Goal: Book appointment/travel/reservation

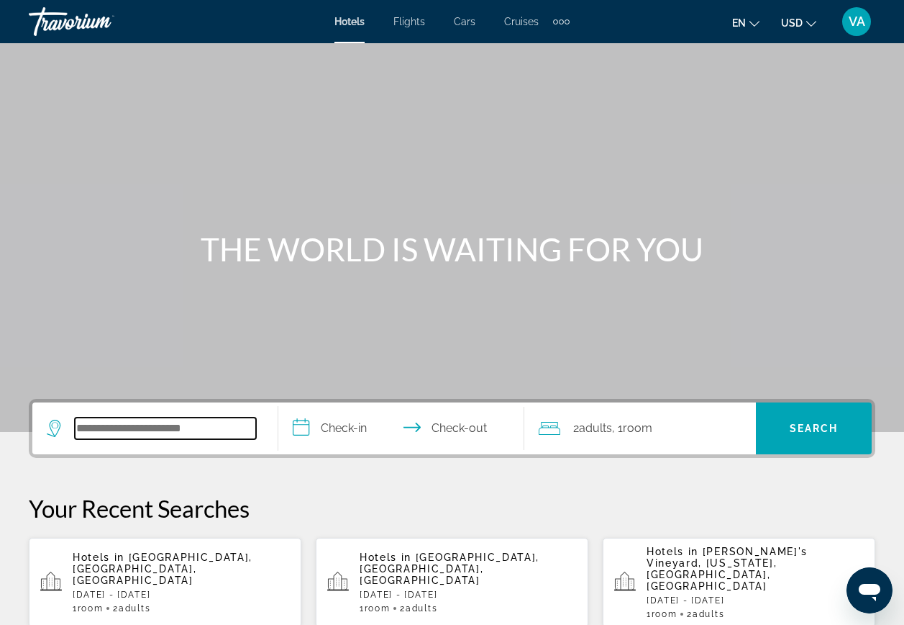
click at [178, 421] on input "Search hotel destination" at bounding box center [165, 428] width 181 height 22
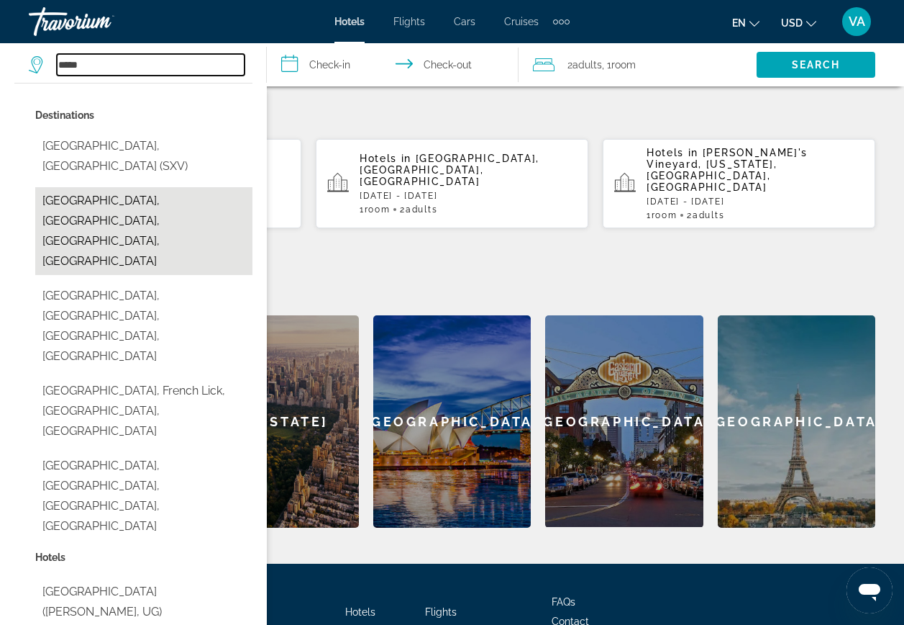
scroll to position [424, 0]
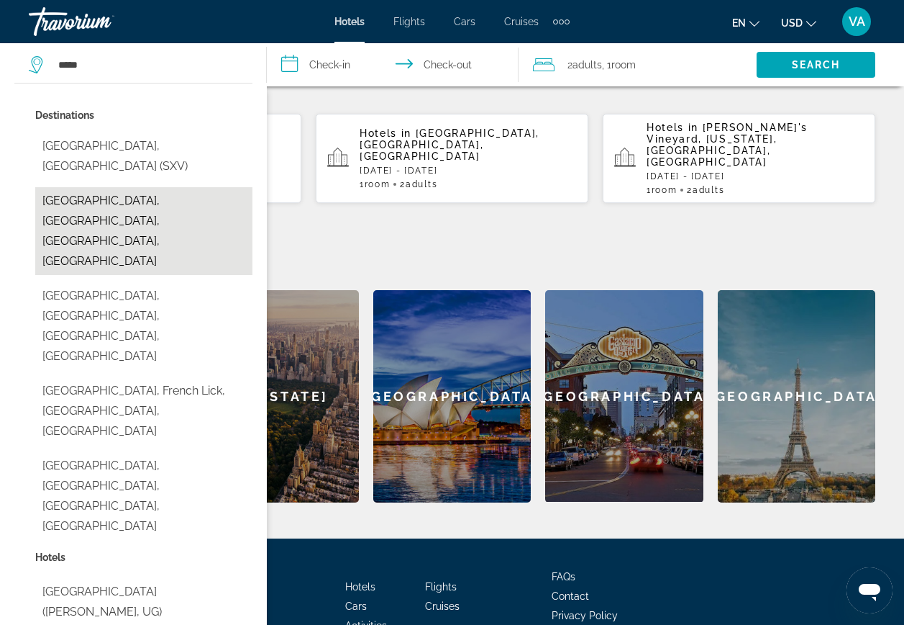
click at [145, 187] on button "[GEOGRAPHIC_DATA], [GEOGRAPHIC_DATA], [GEOGRAPHIC_DATA], [GEOGRAPHIC_DATA]" at bounding box center [143, 231] width 217 height 88
type input "**********"
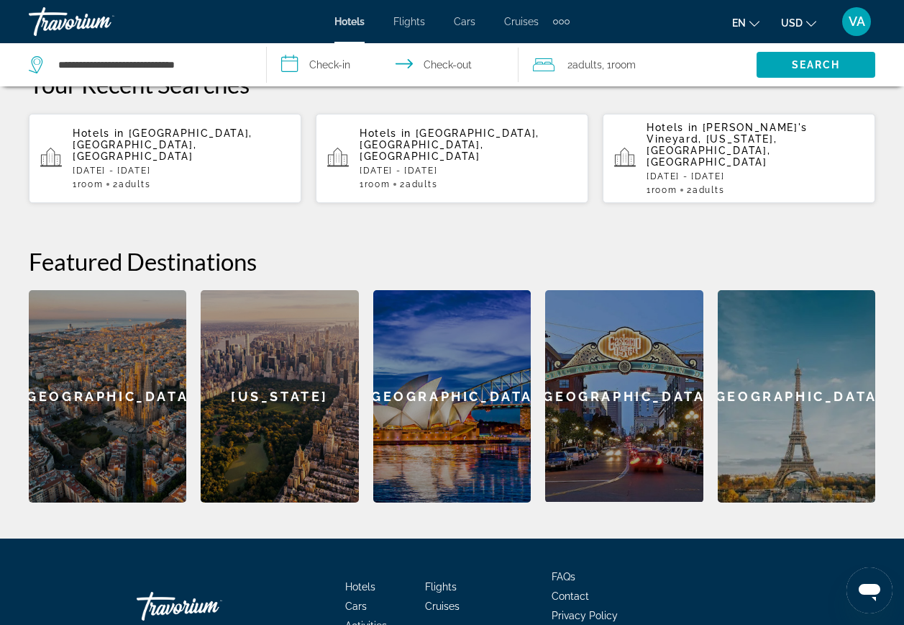
click at [354, 64] on input "**********" at bounding box center [396, 66] width 258 height 47
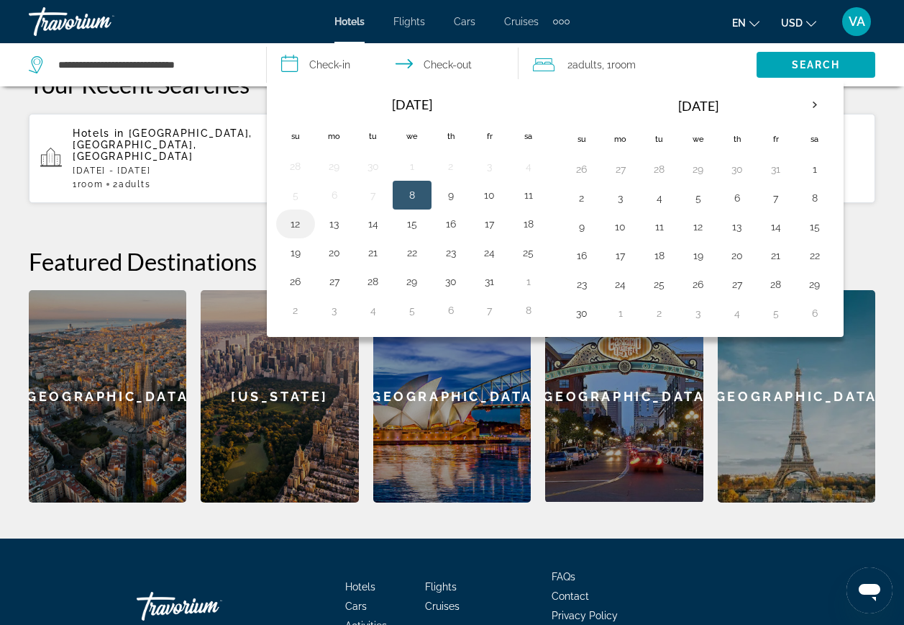
click at [293, 226] on button "12" at bounding box center [295, 224] width 23 height 20
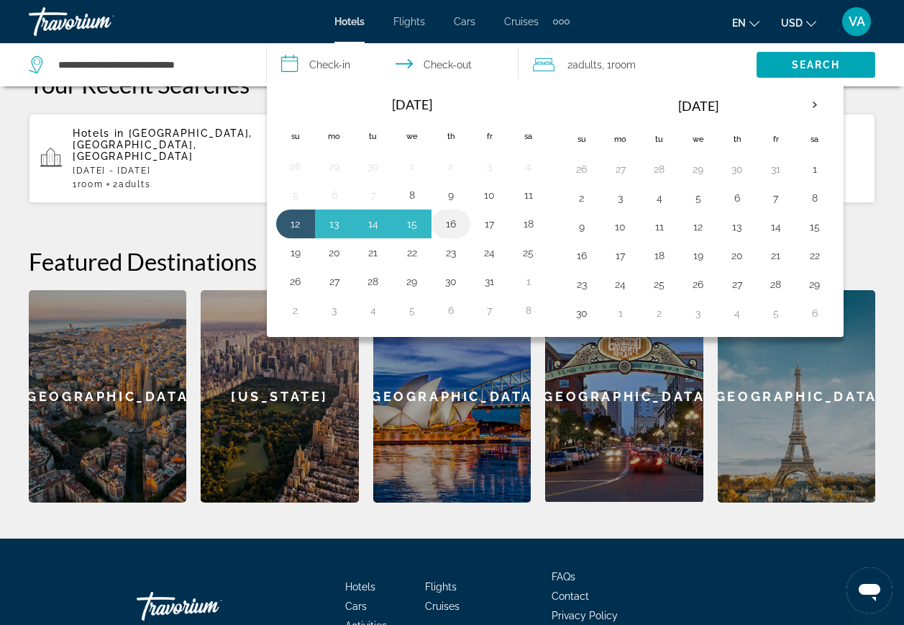
click at [454, 225] on button "16" at bounding box center [451, 224] width 23 height 20
type input "**********"
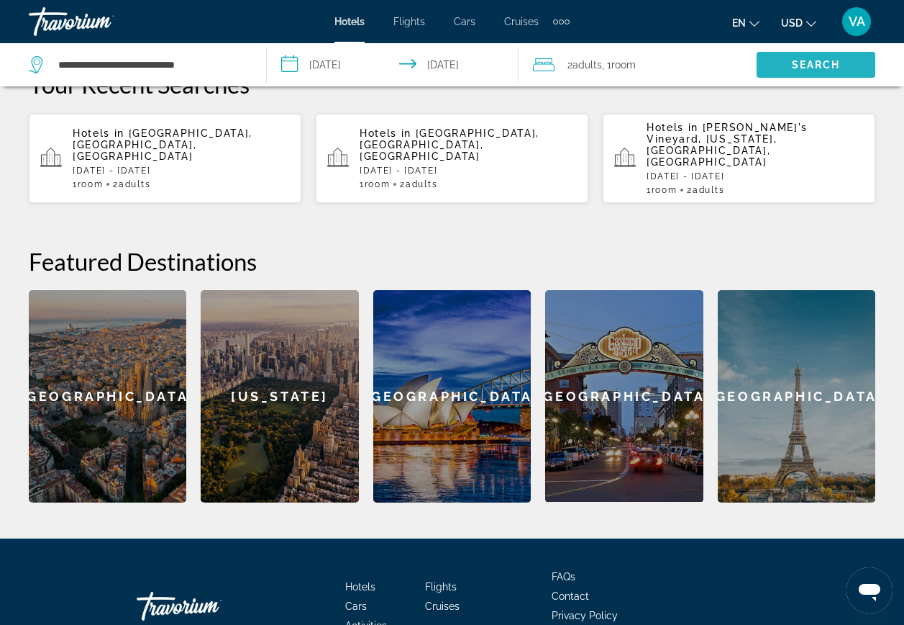
click at [780, 61] on span "Search" at bounding box center [816, 64] width 119 height 35
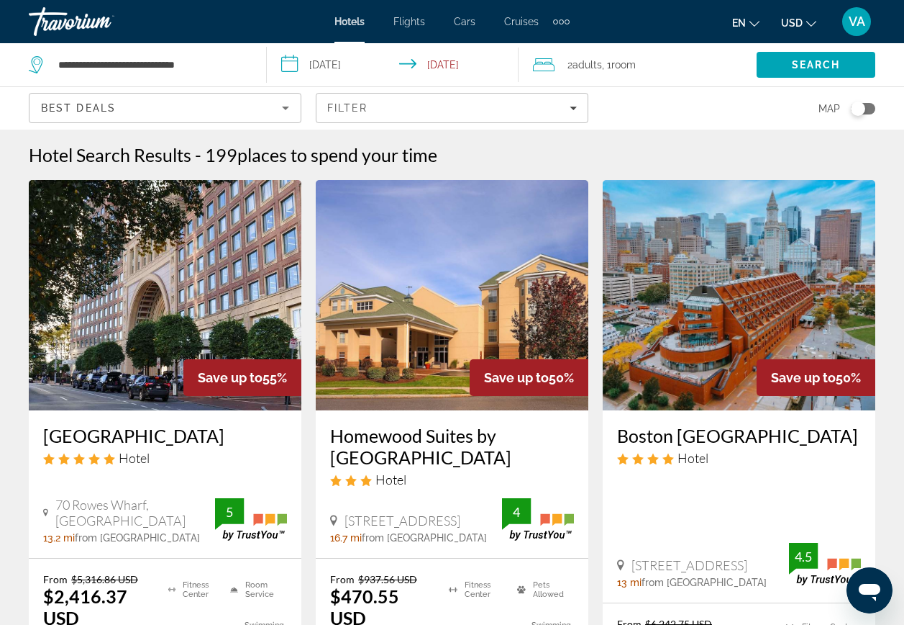
click at [288, 103] on icon "Sort by" at bounding box center [285, 107] width 17 height 17
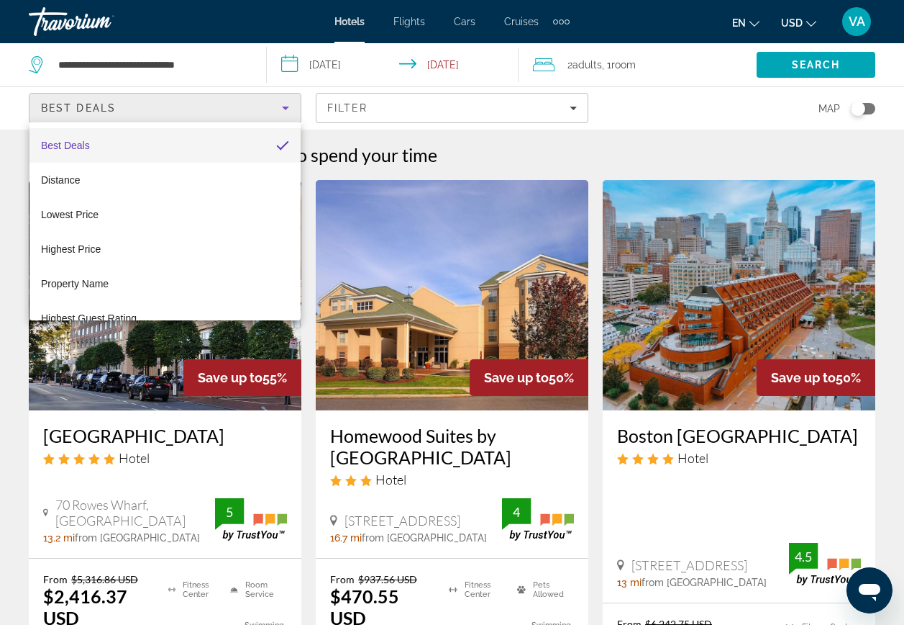
click at [235, 143] on mat-option "Best Deals" at bounding box center [165, 145] width 271 height 35
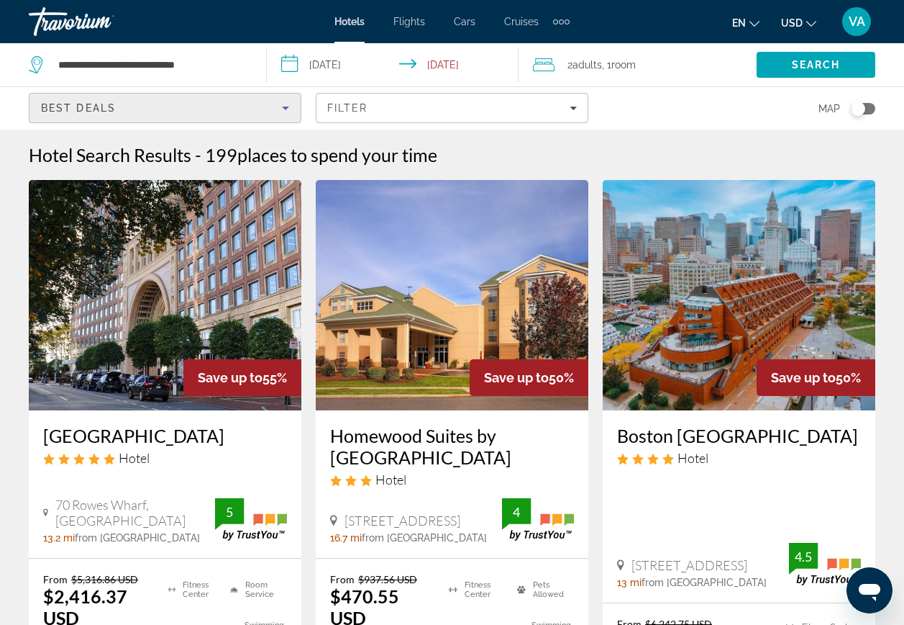
click at [291, 108] on icon "Sort by" at bounding box center [285, 107] width 17 height 17
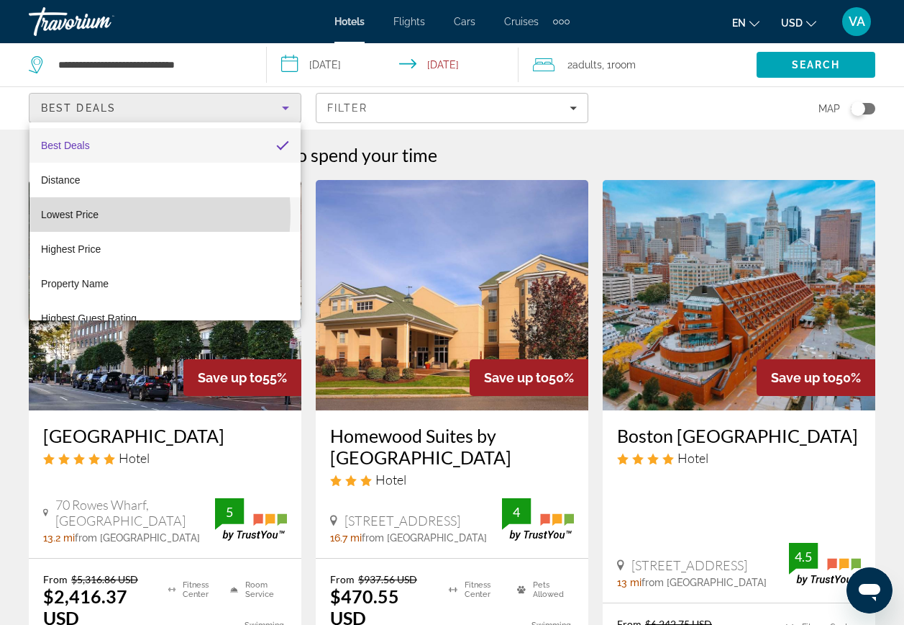
click at [114, 214] on mat-option "Lowest Price" at bounding box center [165, 214] width 271 height 35
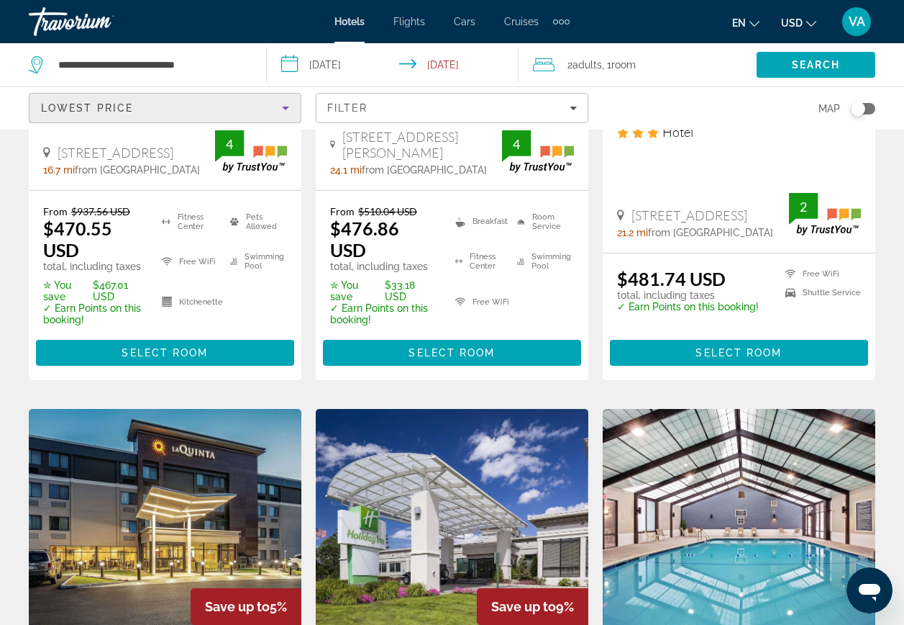
scroll to position [360, 0]
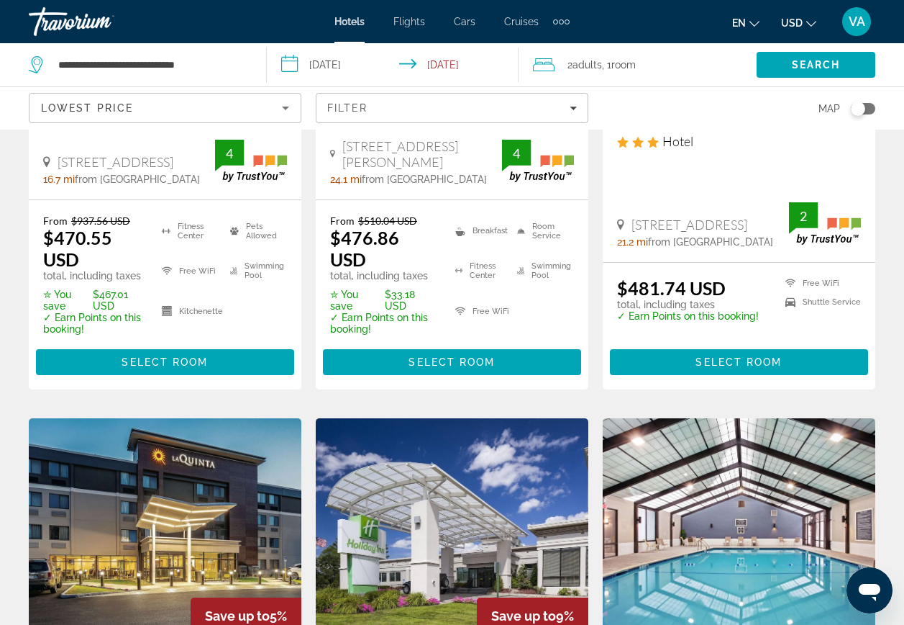
click at [352, 66] on input "**********" at bounding box center [396, 66] width 258 height 47
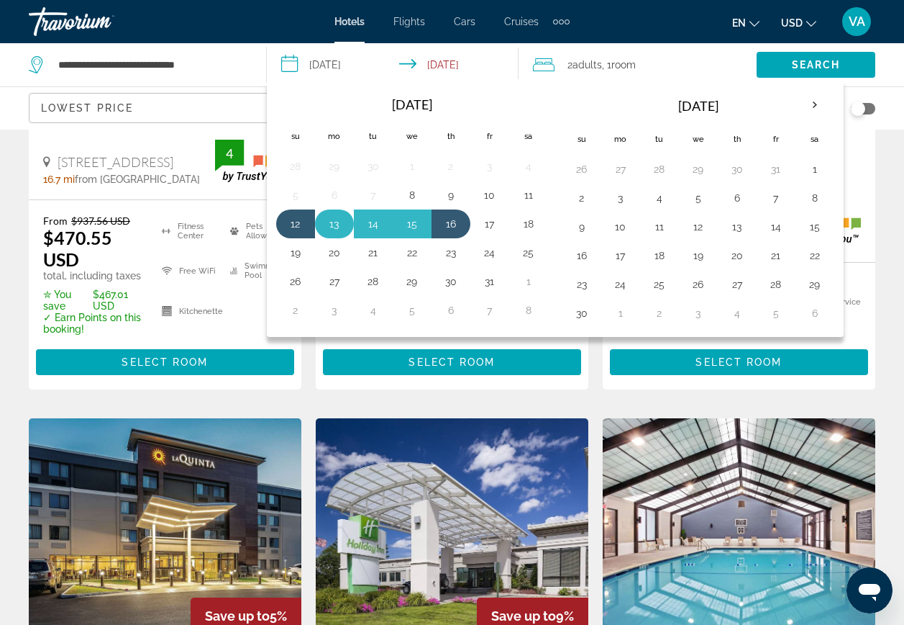
click at [331, 219] on button "13" at bounding box center [334, 224] width 23 height 20
click at [452, 225] on button "16" at bounding box center [451, 224] width 23 height 20
type input "**********"
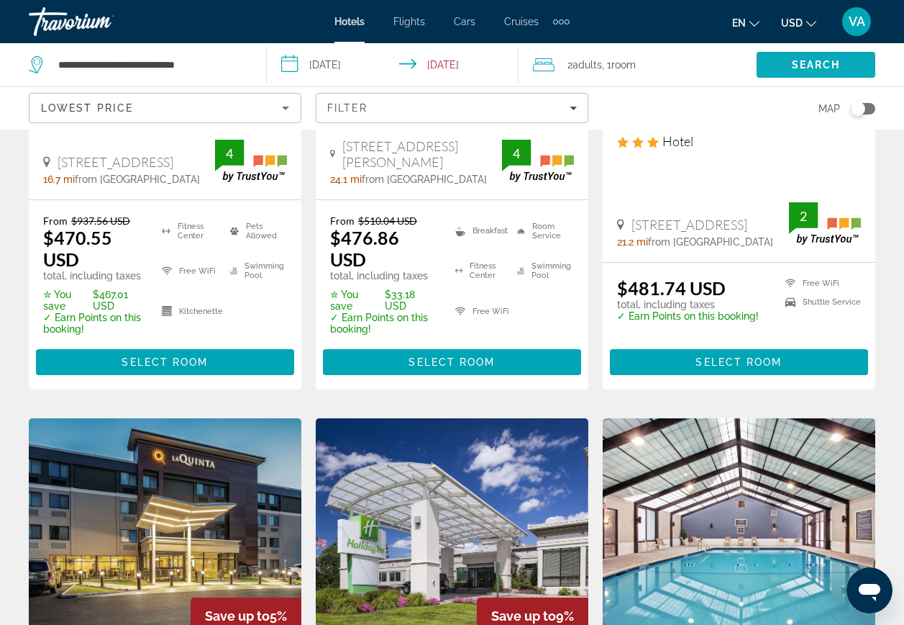
click at [789, 60] on span "Search" at bounding box center [816, 64] width 119 height 35
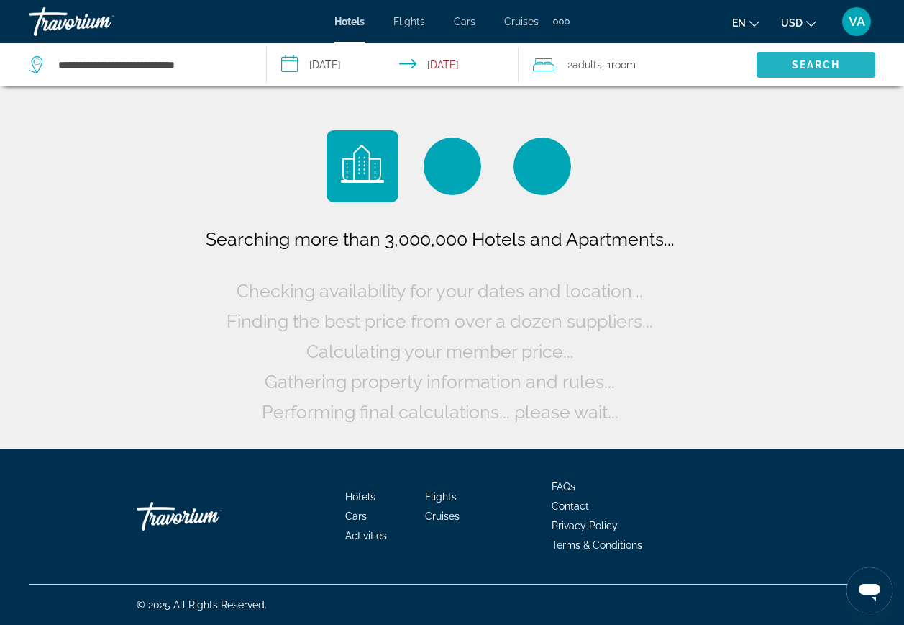
scroll to position [0, 0]
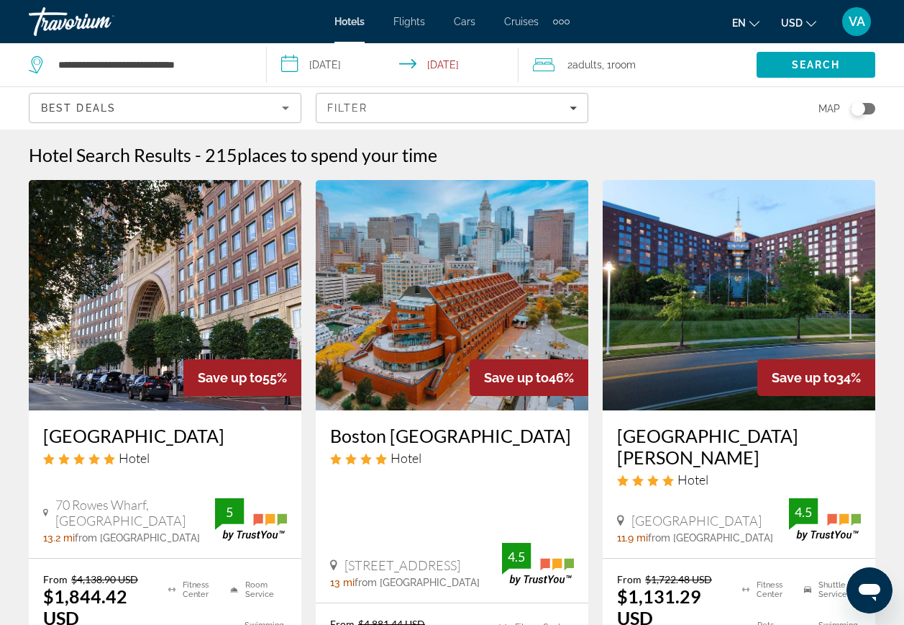
click at [283, 104] on icon "Sort by" at bounding box center [285, 107] width 17 height 17
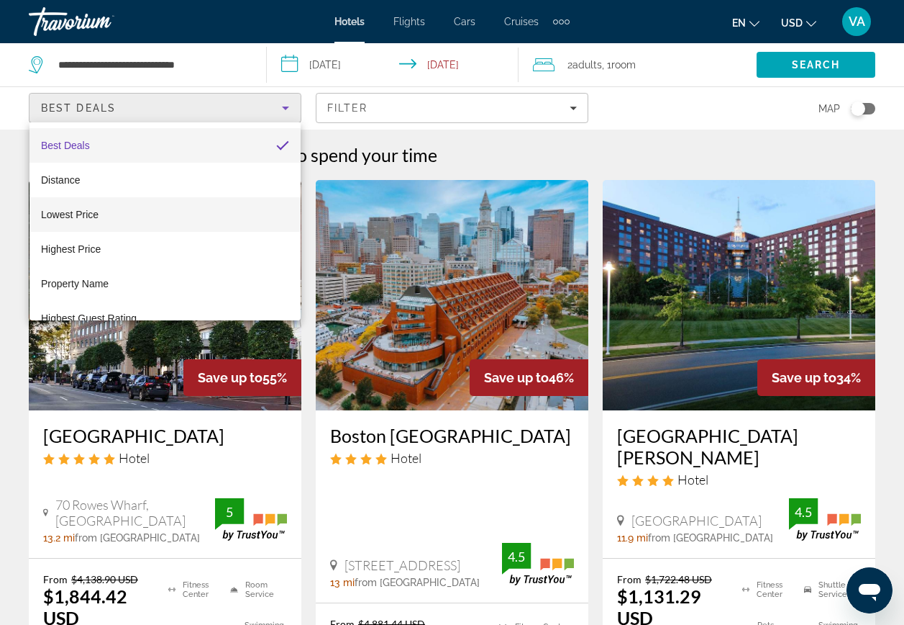
click at [106, 204] on mat-option "Lowest Price" at bounding box center [165, 214] width 271 height 35
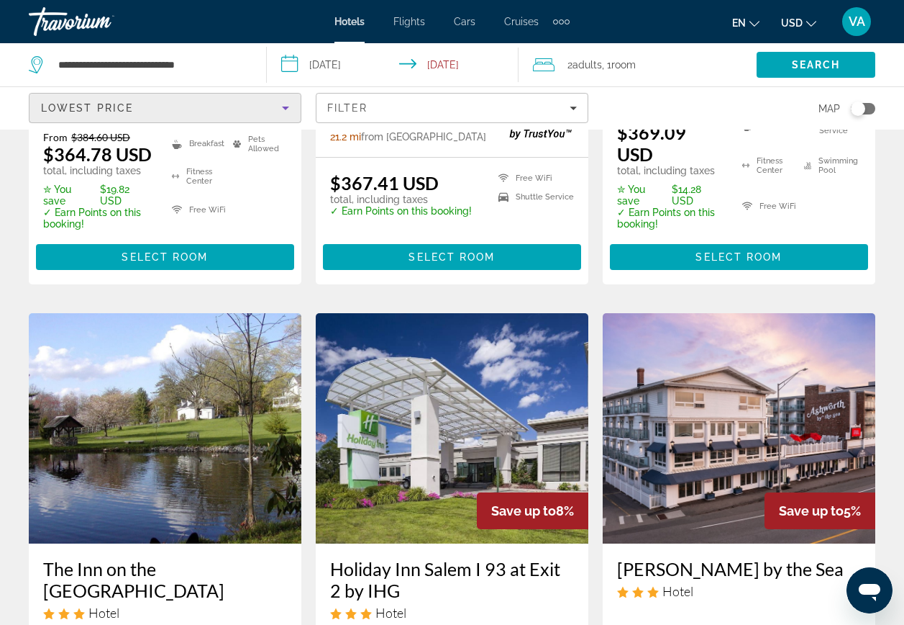
scroll to position [432, 0]
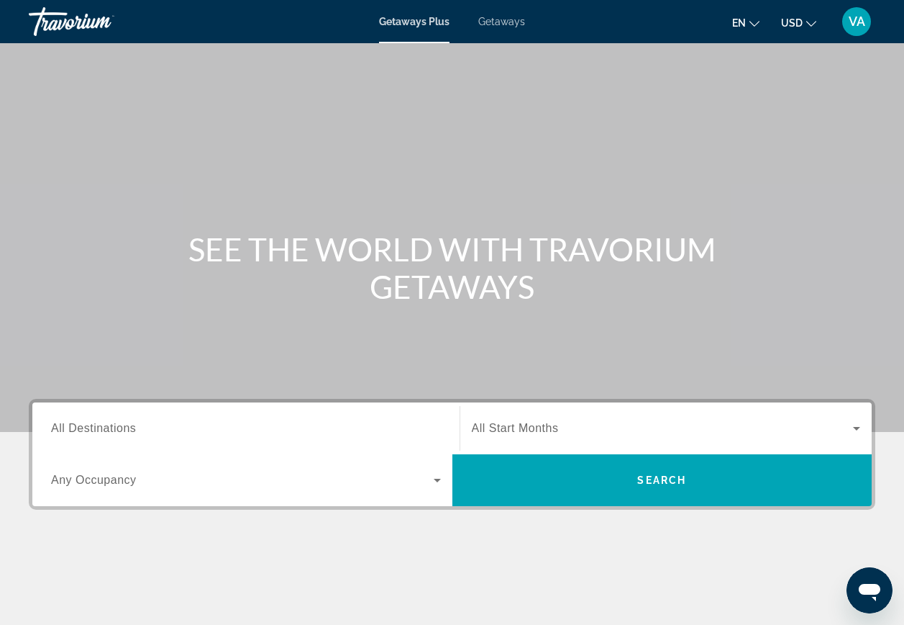
click at [220, 437] on div "Search widget" at bounding box center [246, 428] width 390 height 41
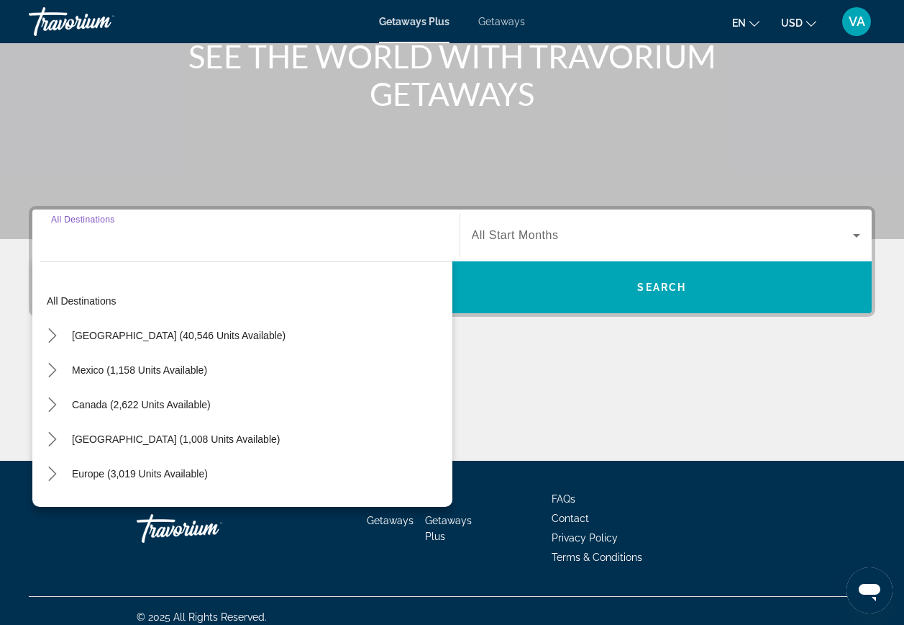
scroll to position [205, 0]
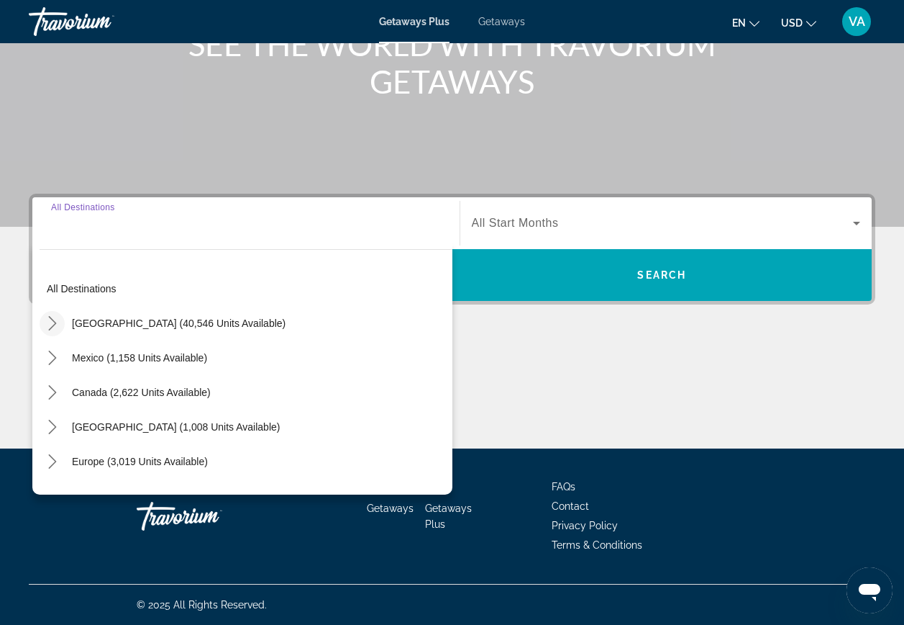
click at [52, 322] on icon "Toggle United States (40,546 units available) submenu" at bounding box center [52, 323] width 14 height 14
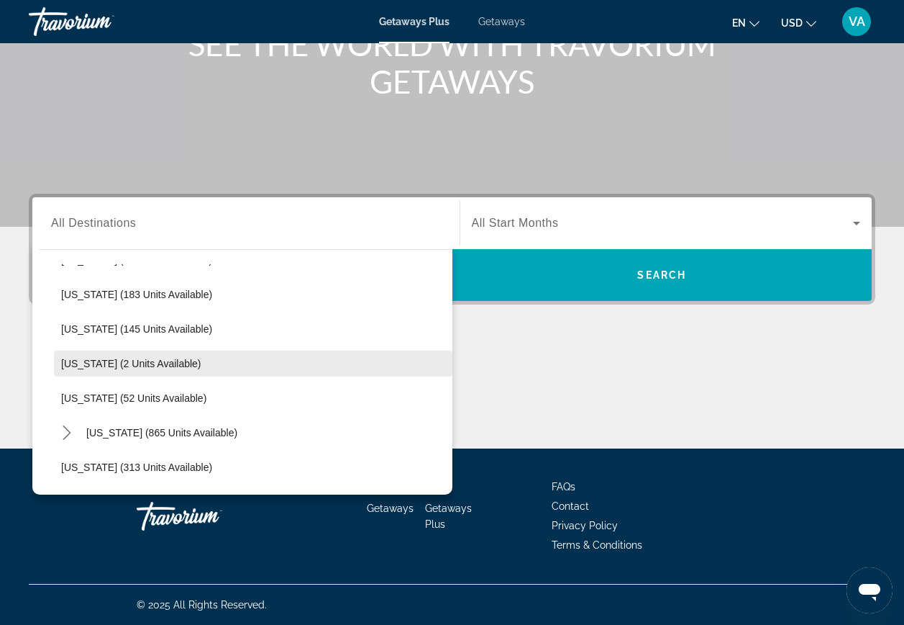
scroll to position [473, 0]
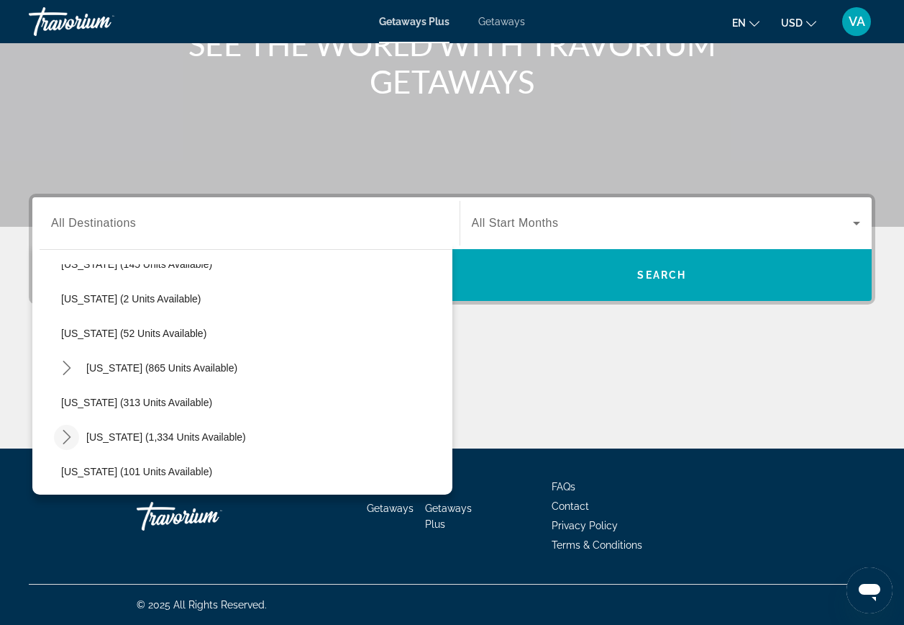
click at [74, 437] on mat-icon "Toggle Massachusetts (1,334 units available) submenu" at bounding box center [66, 437] width 25 height 25
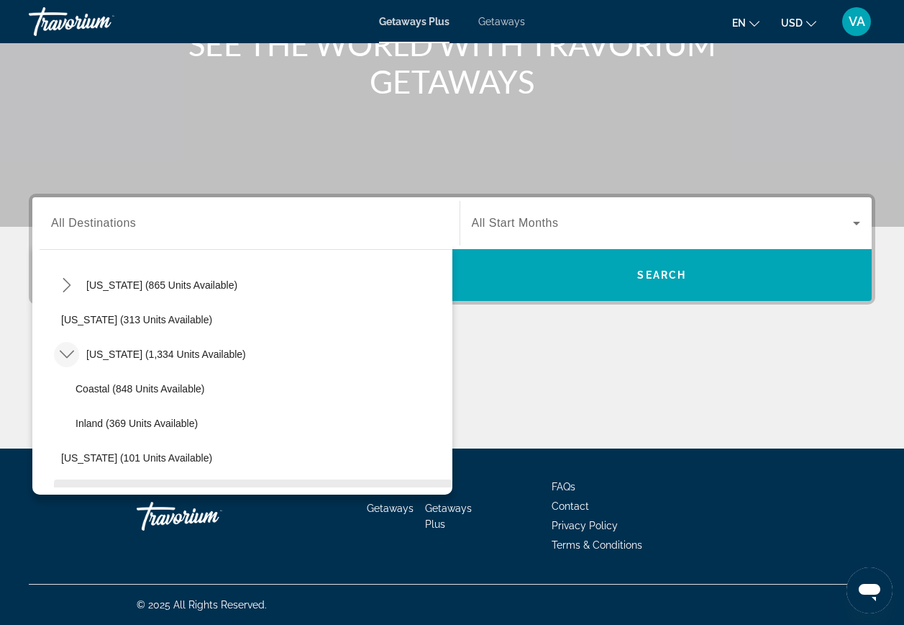
scroll to position [545, 0]
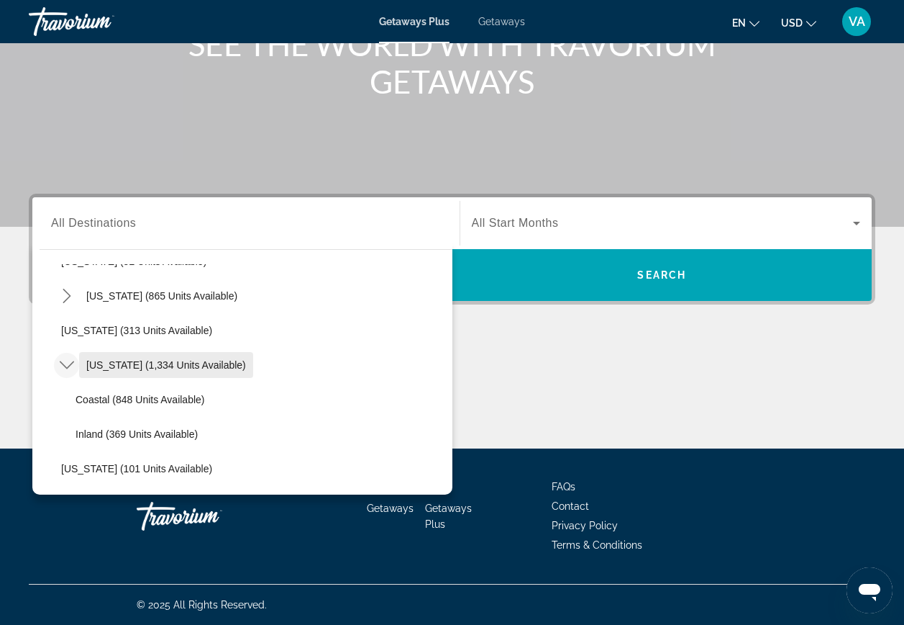
click at [114, 368] on span "Massachusetts (1,334 units available)" at bounding box center [166, 365] width 160 height 12
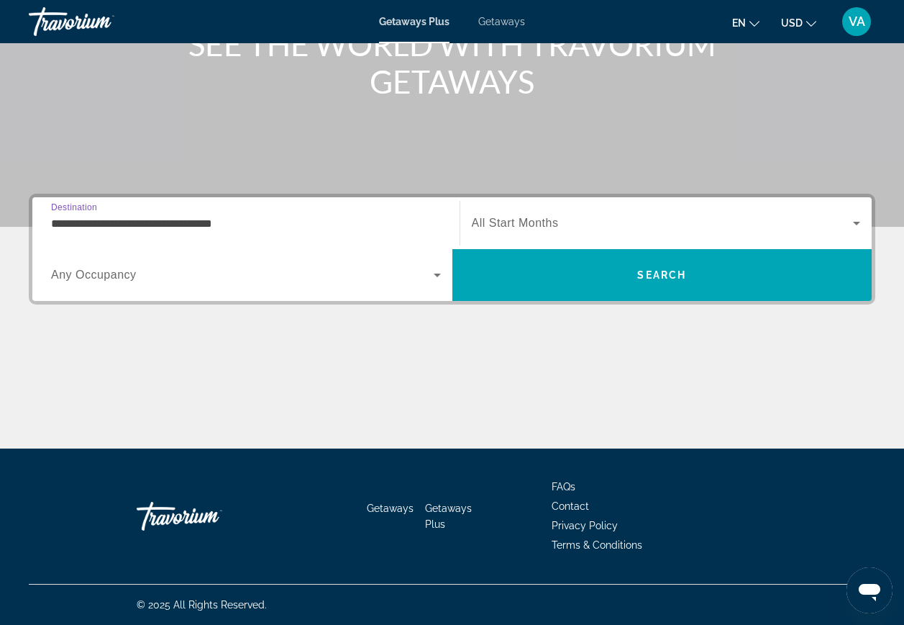
click at [168, 224] on input "**********" at bounding box center [246, 223] width 390 height 17
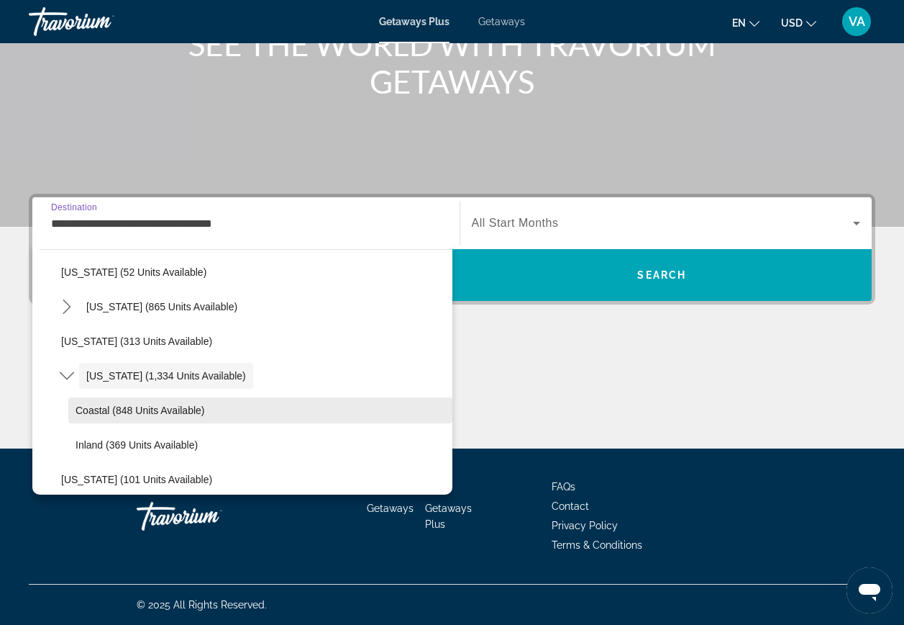
scroll to position [607, 0]
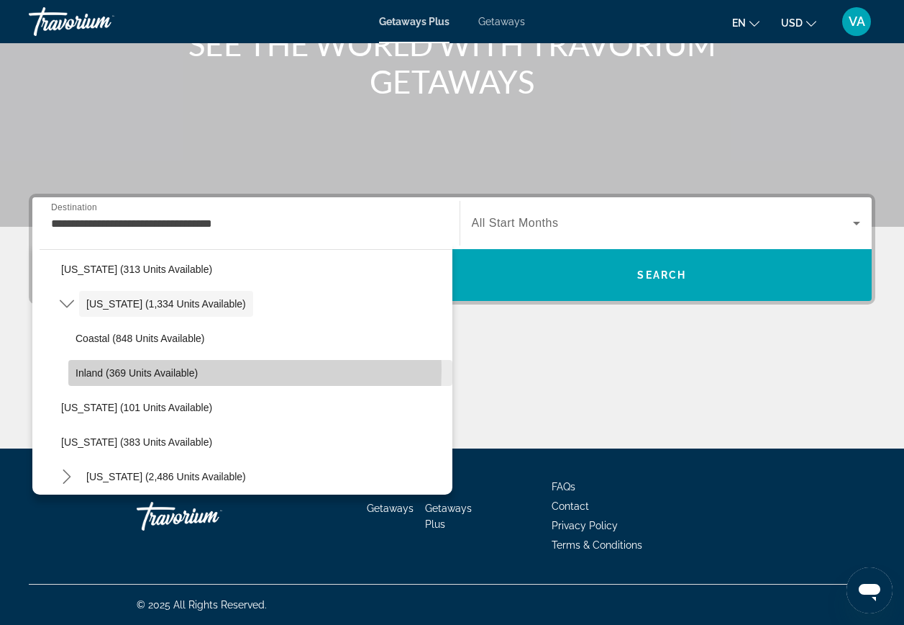
click at [111, 369] on span "Inland (369 units available)" at bounding box center [137, 373] width 122 height 12
type input "**********"
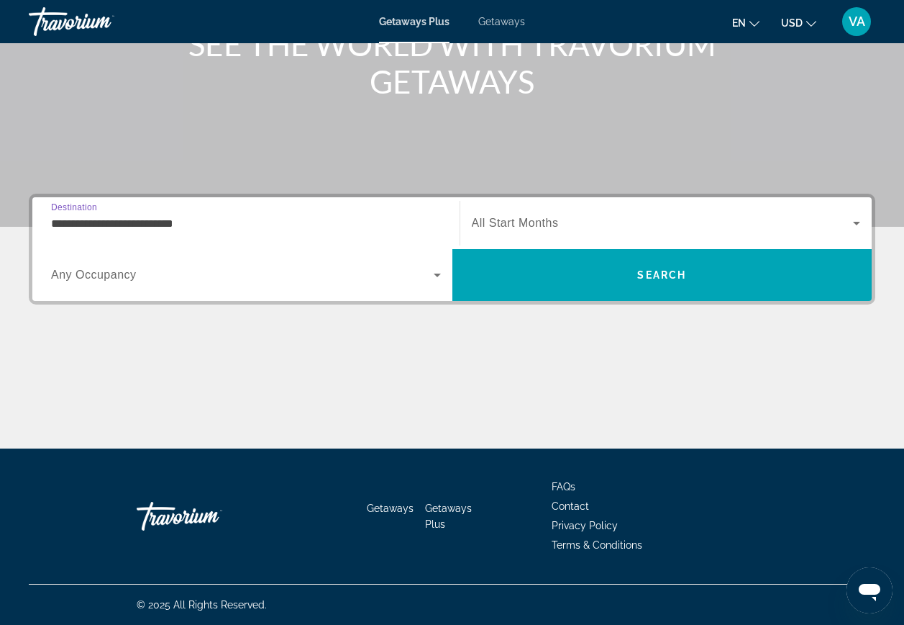
click at [68, 226] on input "**********" at bounding box center [246, 223] width 390 height 17
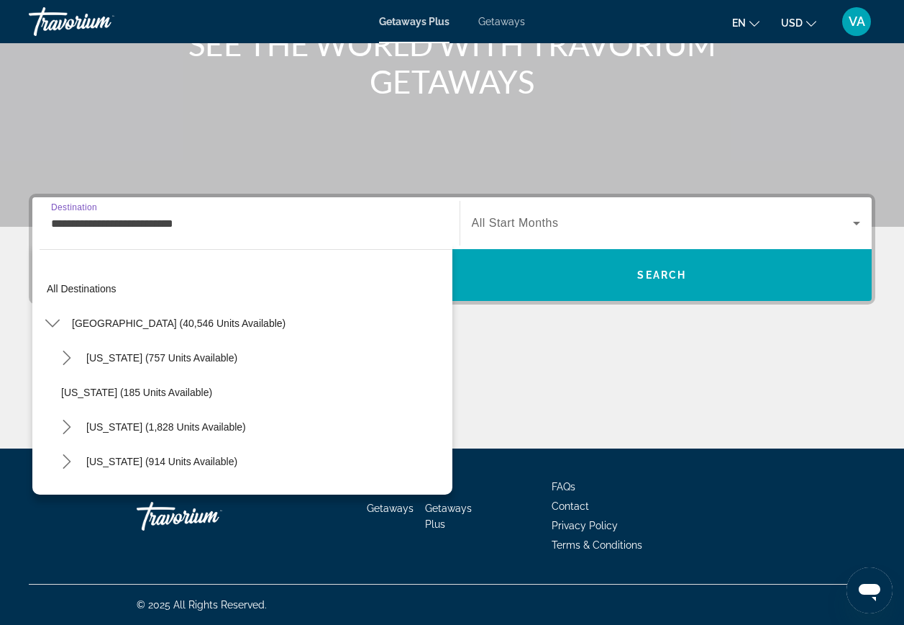
scroll to position [604, 0]
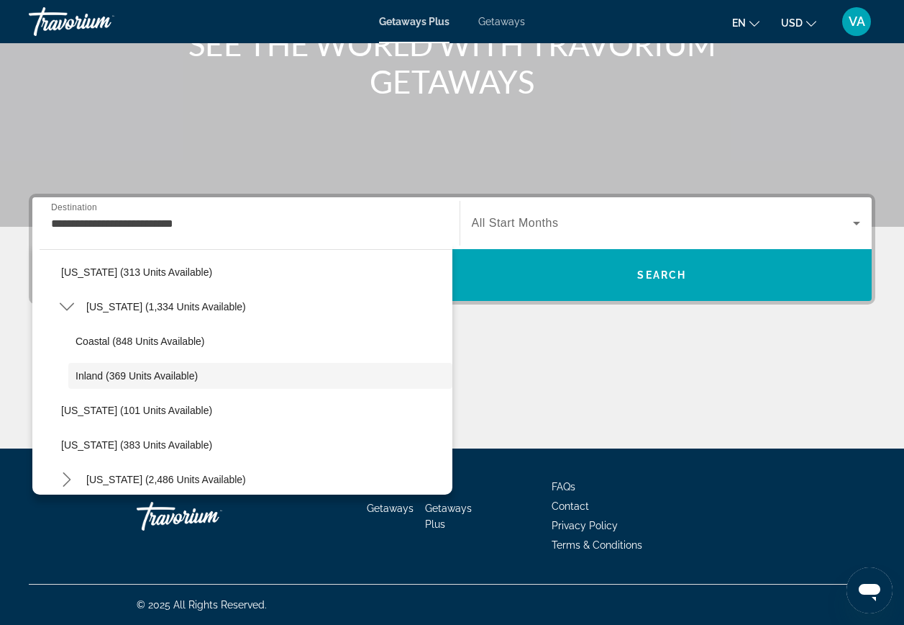
click at [512, 229] on span "All Start Months" at bounding box center [515, 223] width 87 height 12
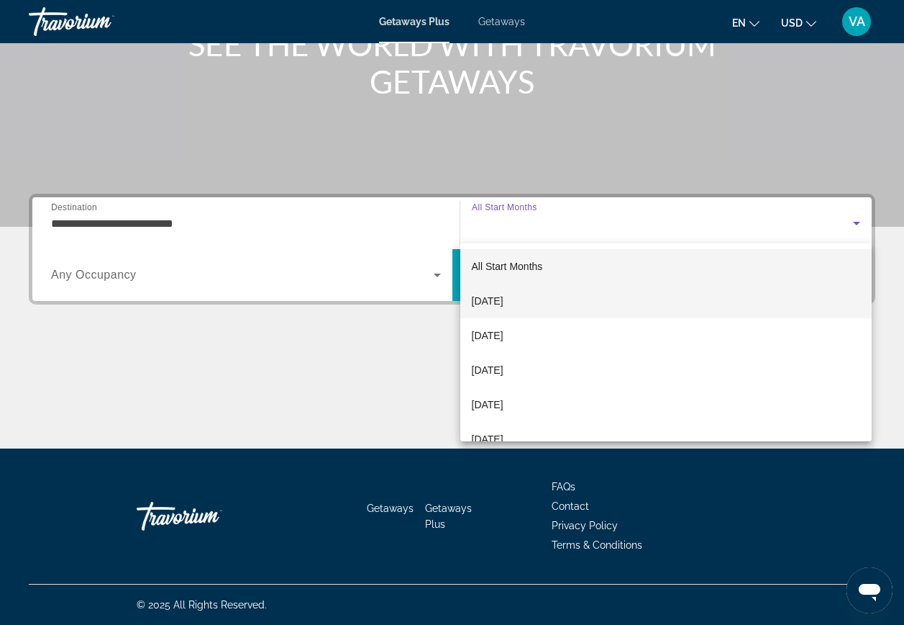
click at [504, 303] on span "October 2025" at bounding box center [488, 300] width 32 height 17
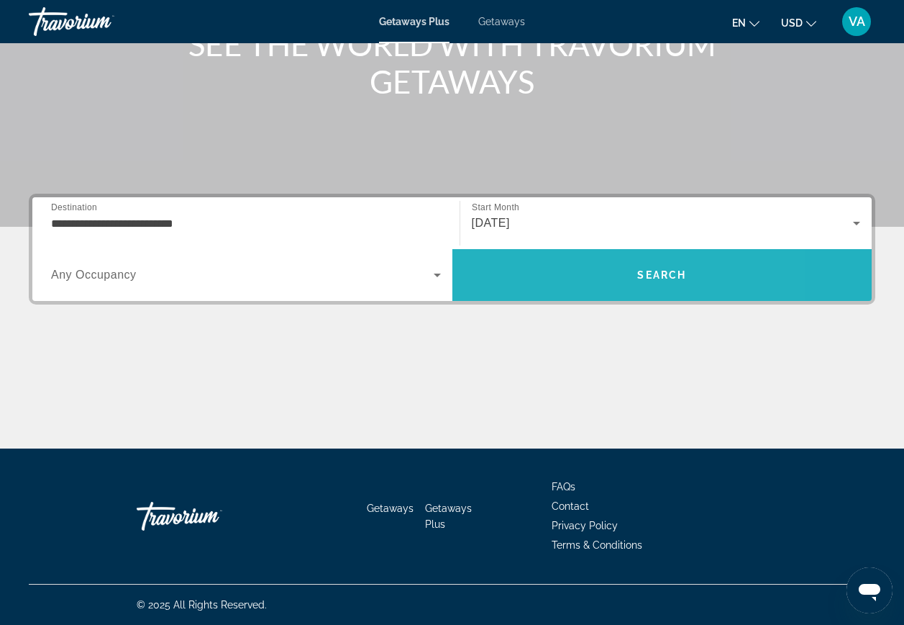
click at [566, 286] on span "Search" at bounding box center [663, 275] width 420 height 35
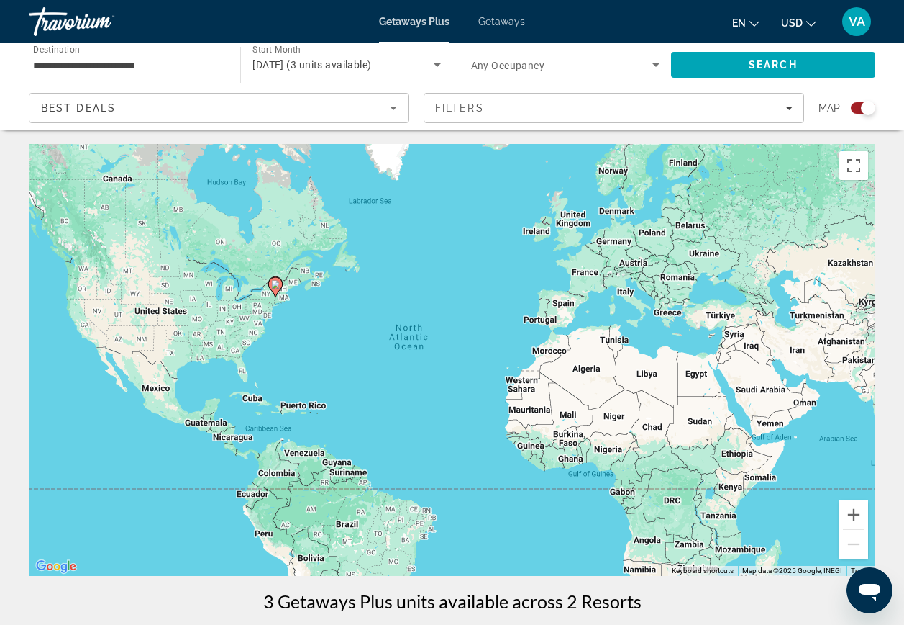
click at [273, 287] on image "Main content" at bounding box center [275, 284] width 9 height 9
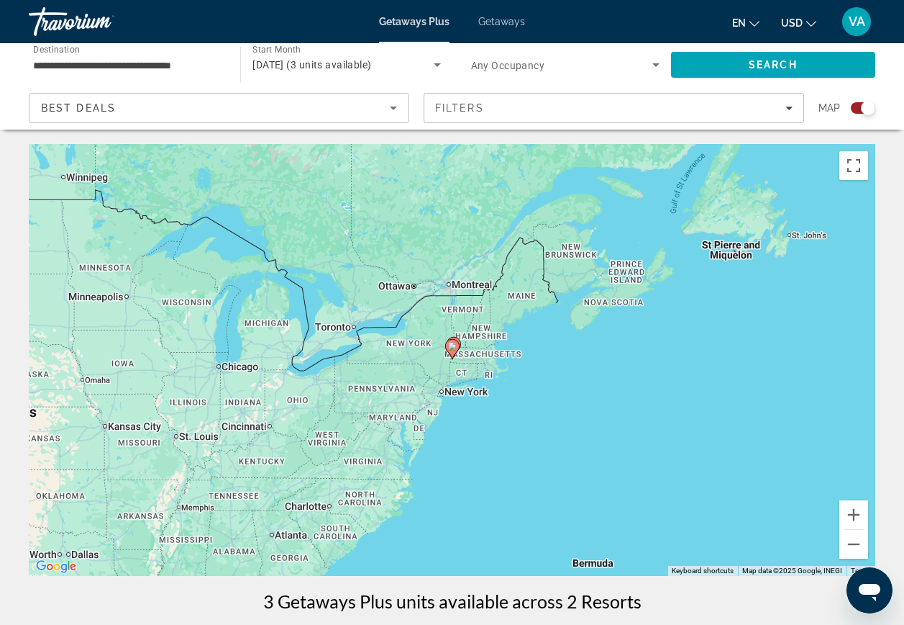
click at [451, 349] on image "Main content" at bounding box center [452, 346] width 9 height 9
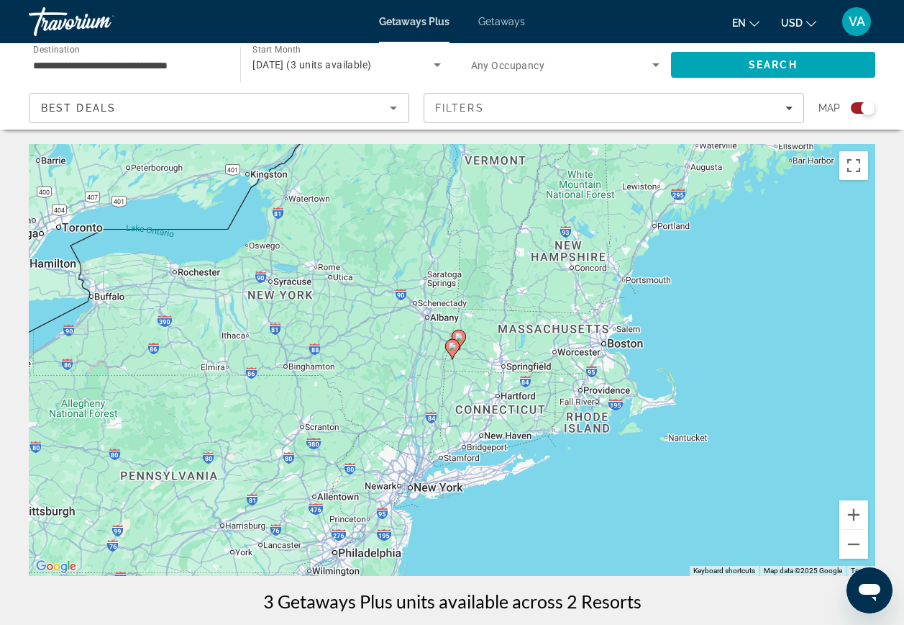
click at [491, 359] on div "To navigate, press the arrow keys. To activate drag with keyboard, press Alt + …" at bounding box center [452, 360] width 847 height 432
click at [461, 341] on icon "Main content" at bounding box center [458, 339] width 13 height 19
type input "**********"
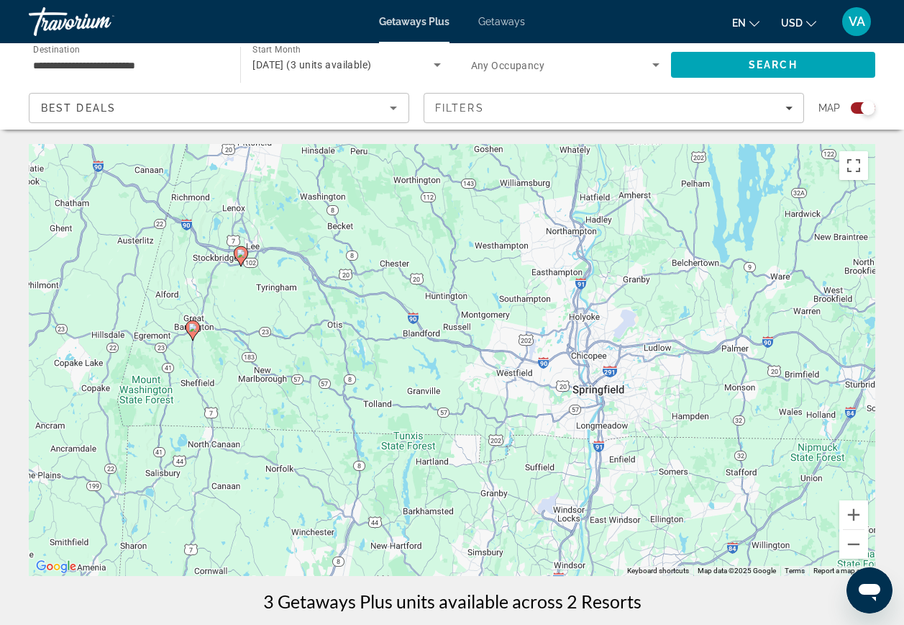
drag, startPoint x: 712, startPoint y: 448, endPoint x: 499, endPoint y: 355, distance: 232.3
click at [499, 355] on div "To activate drag with keyboard, press Alt + Enter. Once in keyboard drag state,…" at bounding box center [452, 360] width 847 height 432
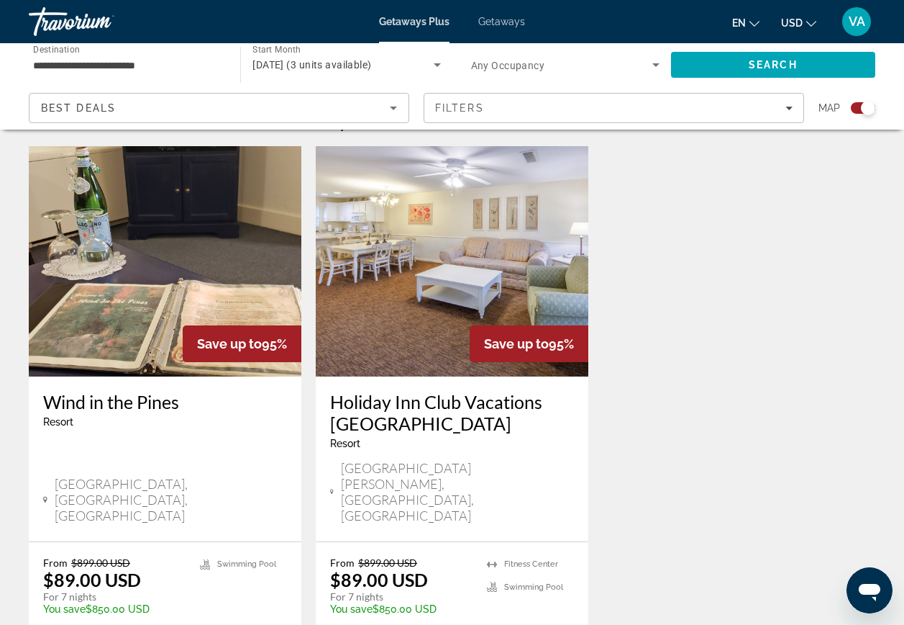
scroll to position [504, 0]
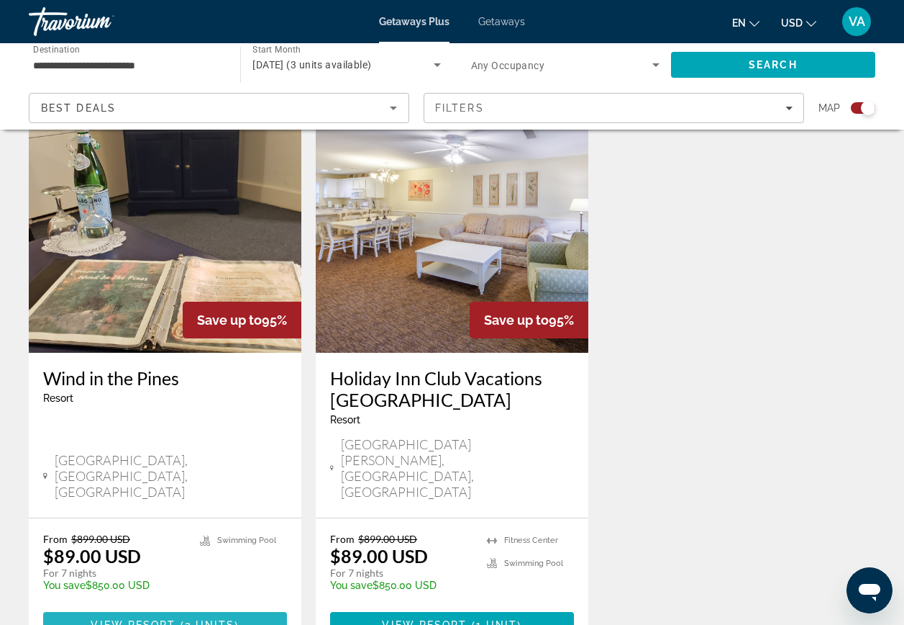
click at [140, 619] on span "View Resort" at bounding box center [133, 625] width 85 height 12
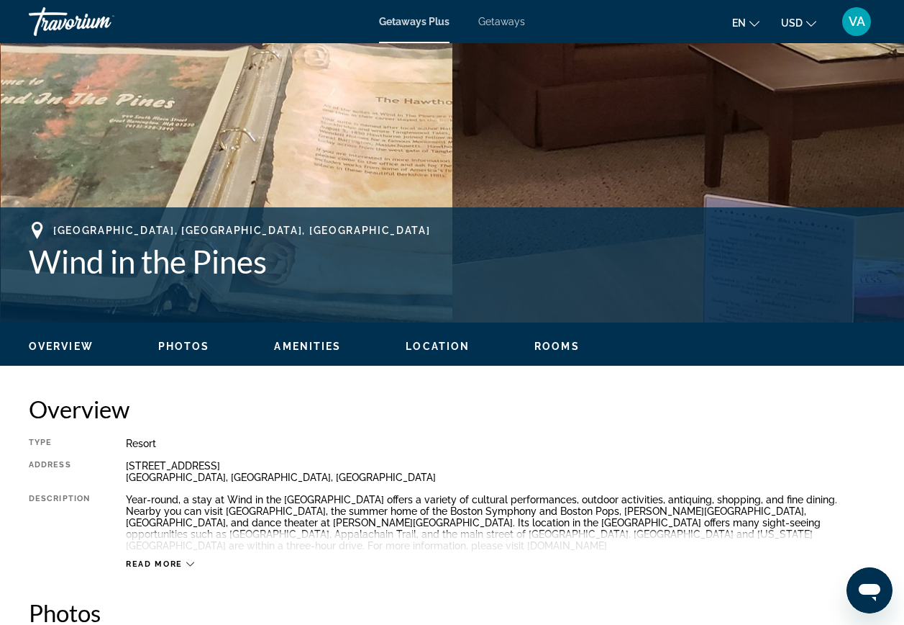
scroll to position [432, 0]
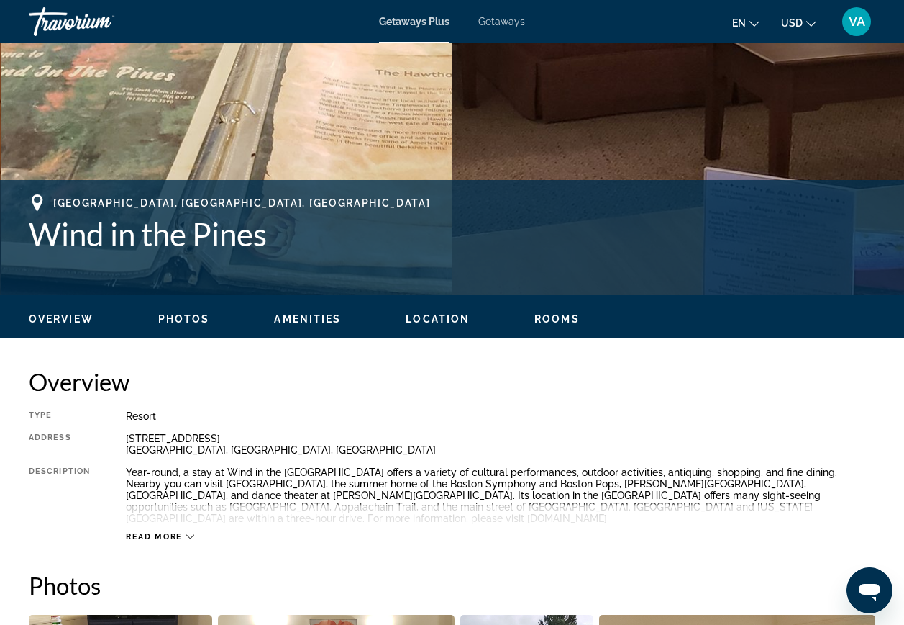
click at [171, 532] on span "Read more" at bounding box center [154, 536] width 57 height 9
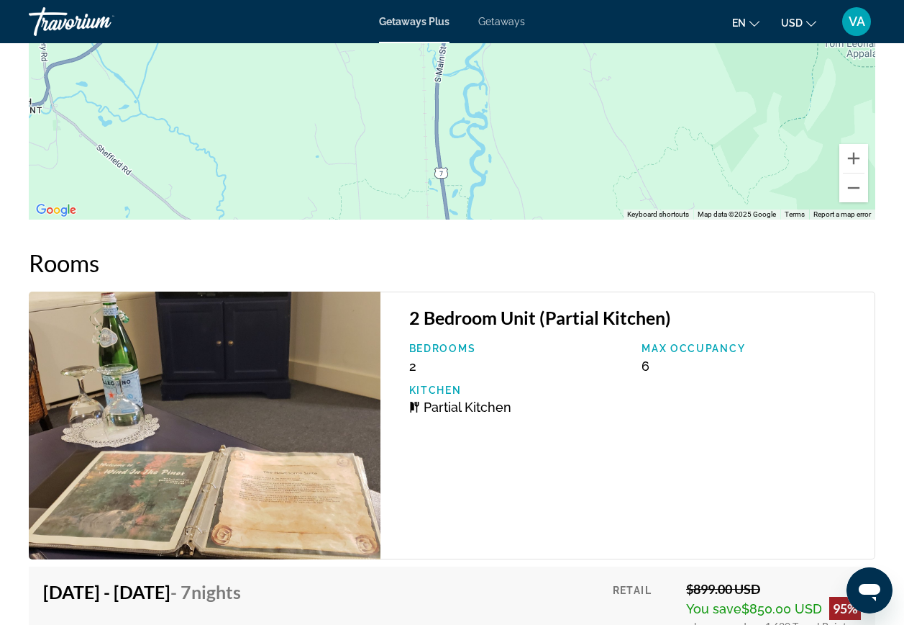
scroll to position [2309, 0]
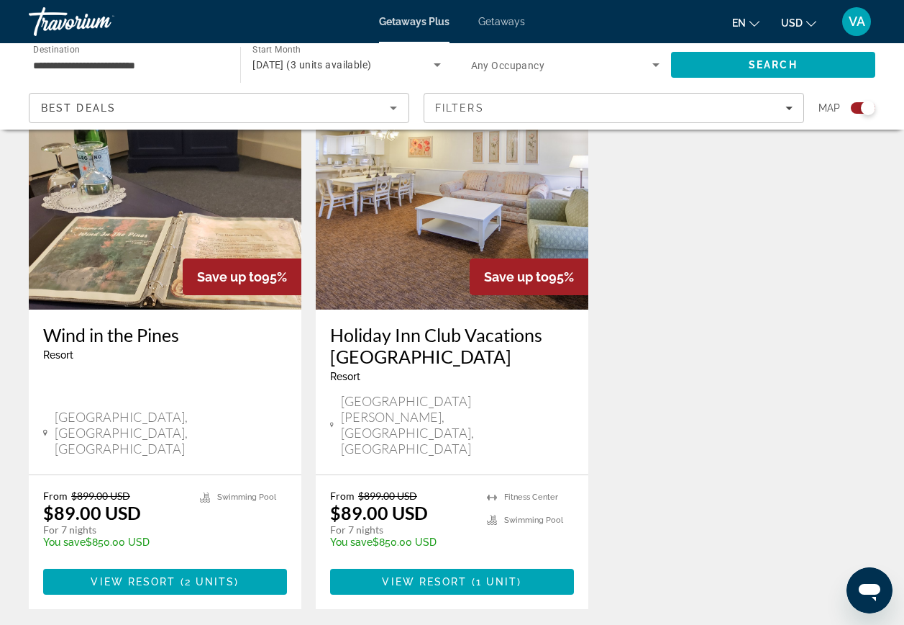
scroll to position [576, 0]
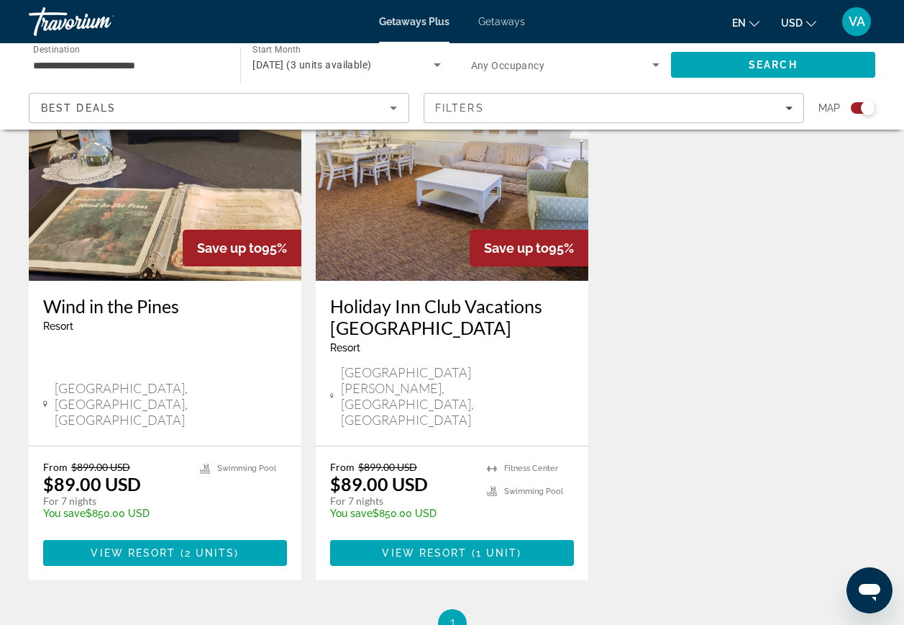
click at [425, 246] on img "Main content" at bounding box center [452, 165] width 273 height 230
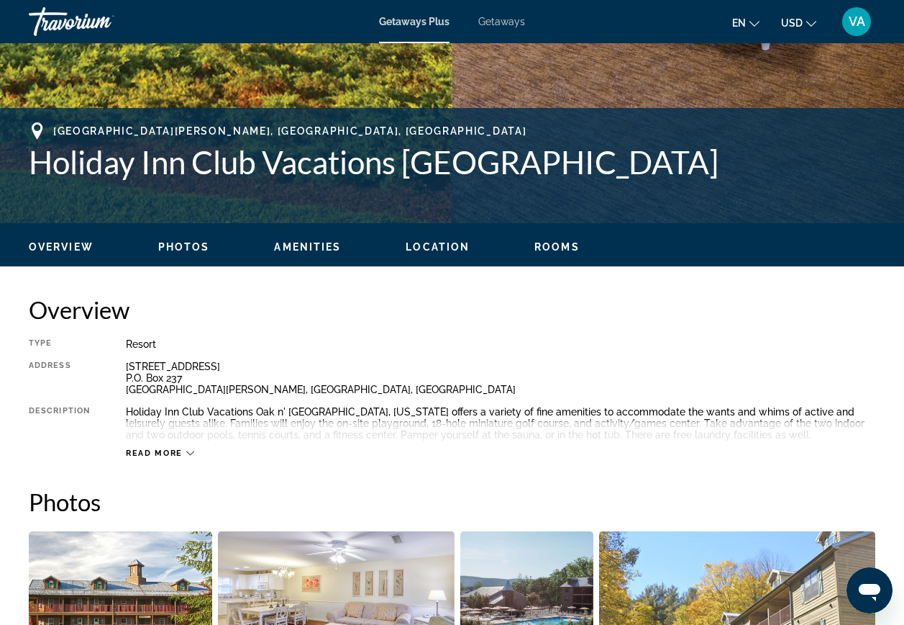
scroll to position [576, 0]
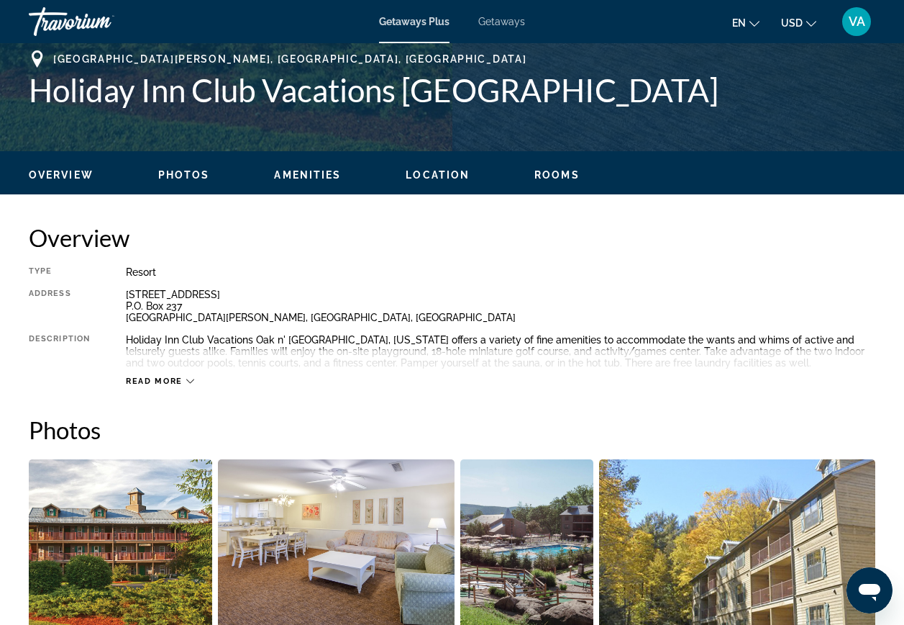
click at [180, 377] on span "Read more" at bounding box center [154, 380] width 57 height 9
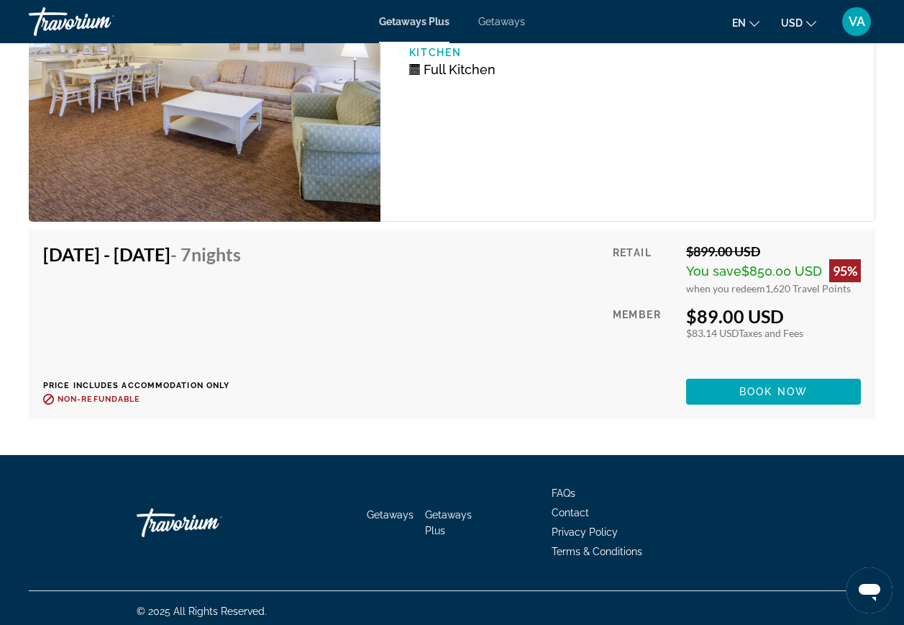
scroll to position [2971, 0]
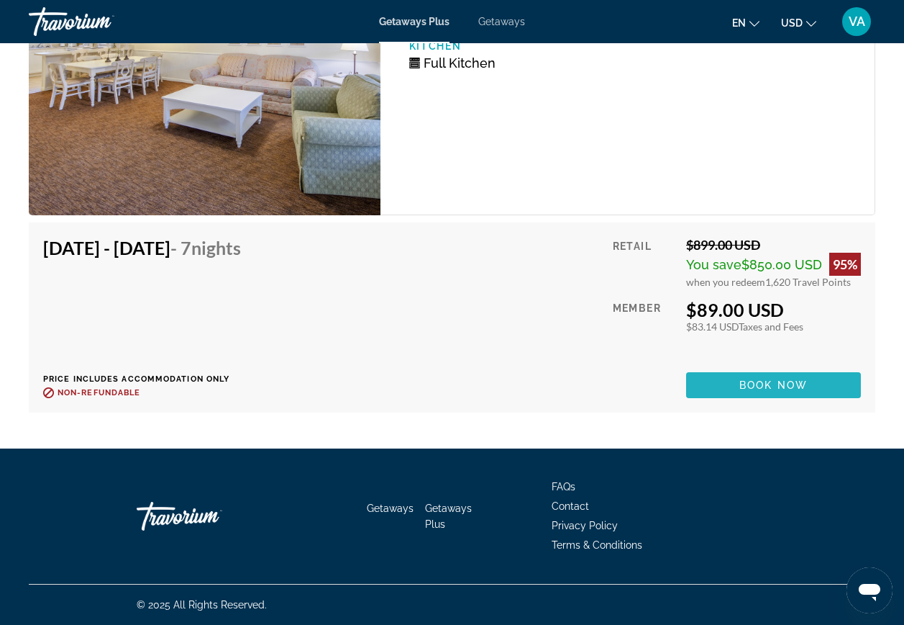
click at [766, 380] on span "Book now" at bounding box center [774, 385] width 68 height 12
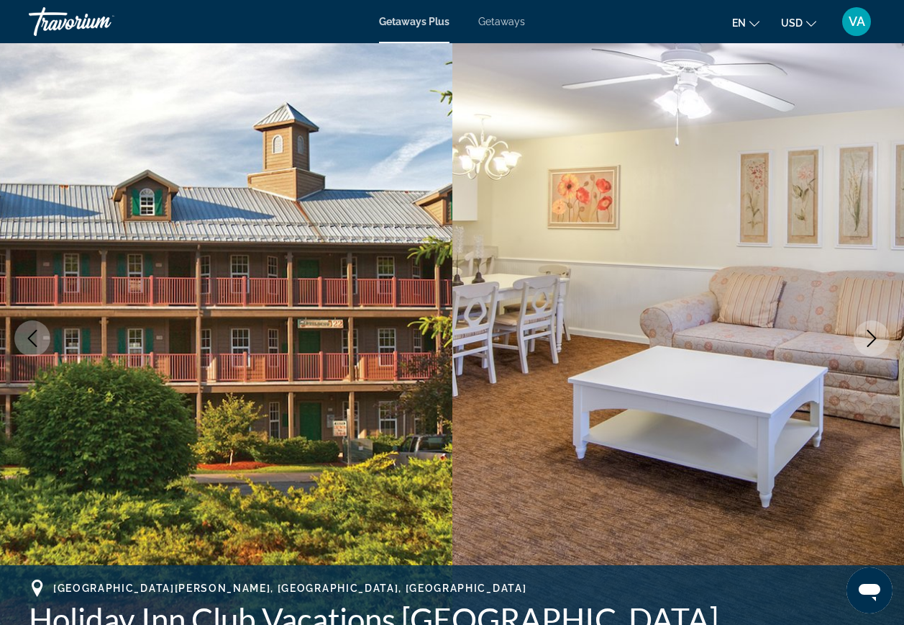
scroll to position [72, 0]
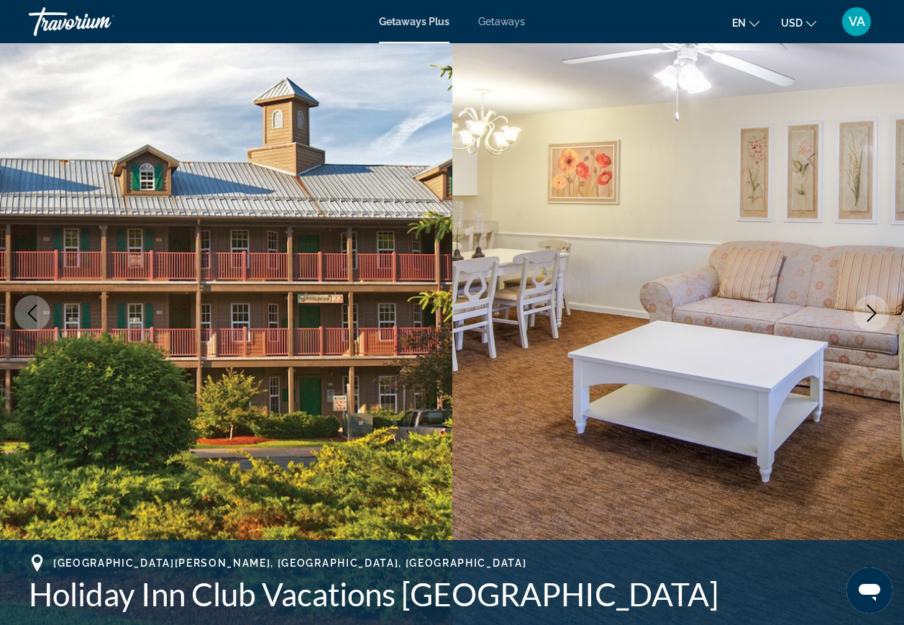
click at [505, 20] on span "Getaways" at bounding box center [501, 22] width 47 height 12
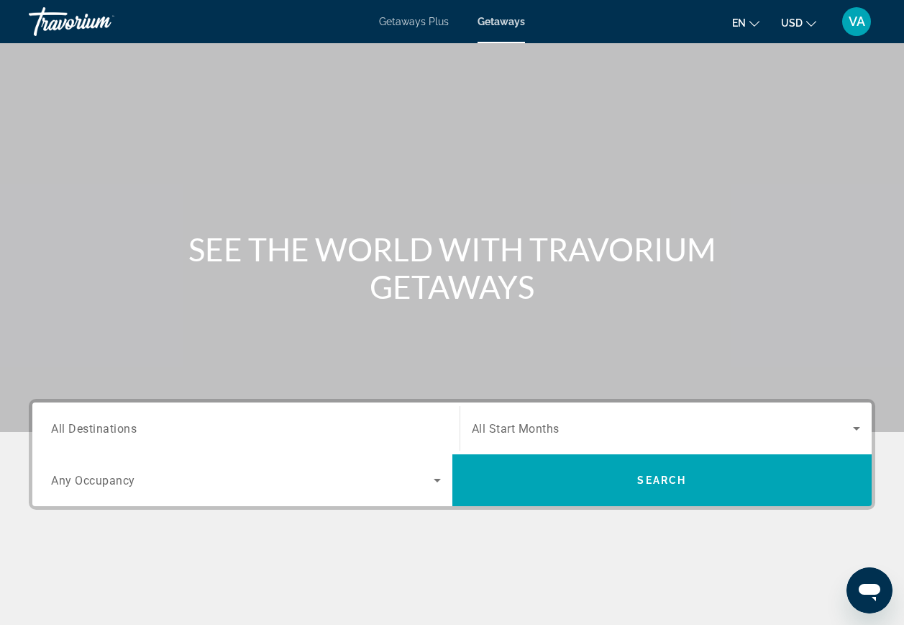
click at [123, 434] on span "All Destinations" at bounding box center [94, 428] width 86 height 14
click at [123, 434] on input "Destination All Destinations" at bounding box center [246, 428] width 390 height 17
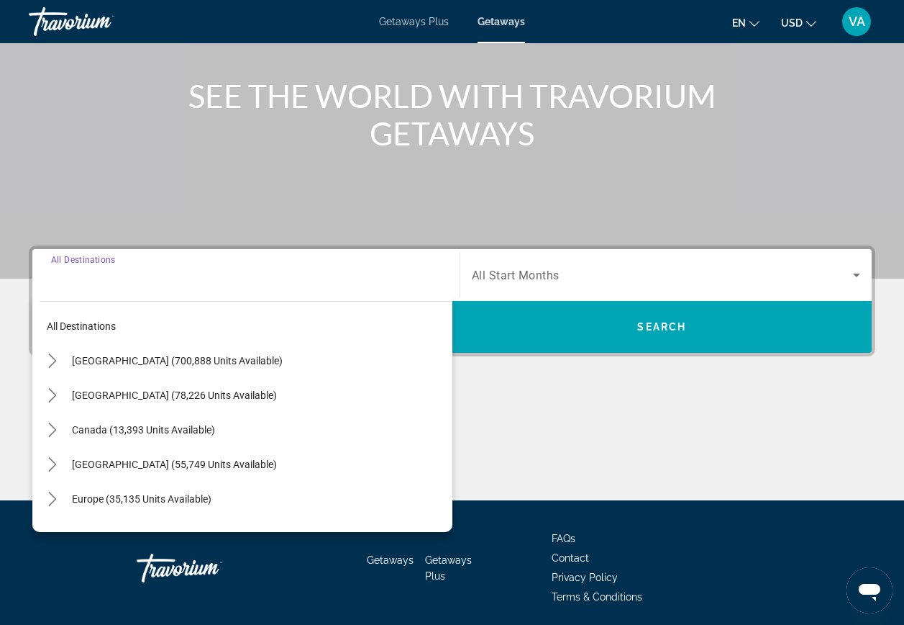
scroll to position [205, 0]
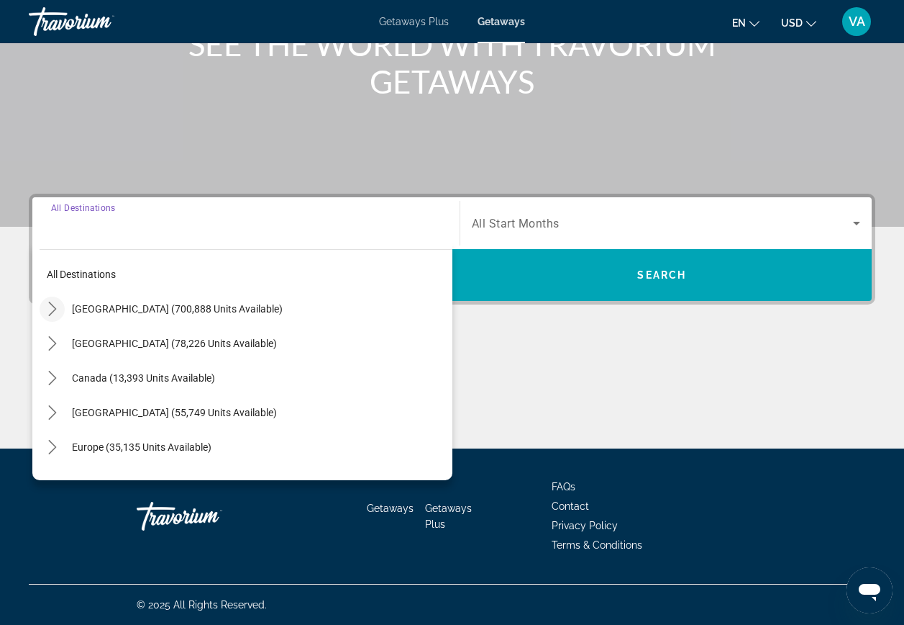
click at [60, 313] on mat-icon "Toggle United States (700,888 units available) submenu" at bounding box center [52, 308] width 25 height 25
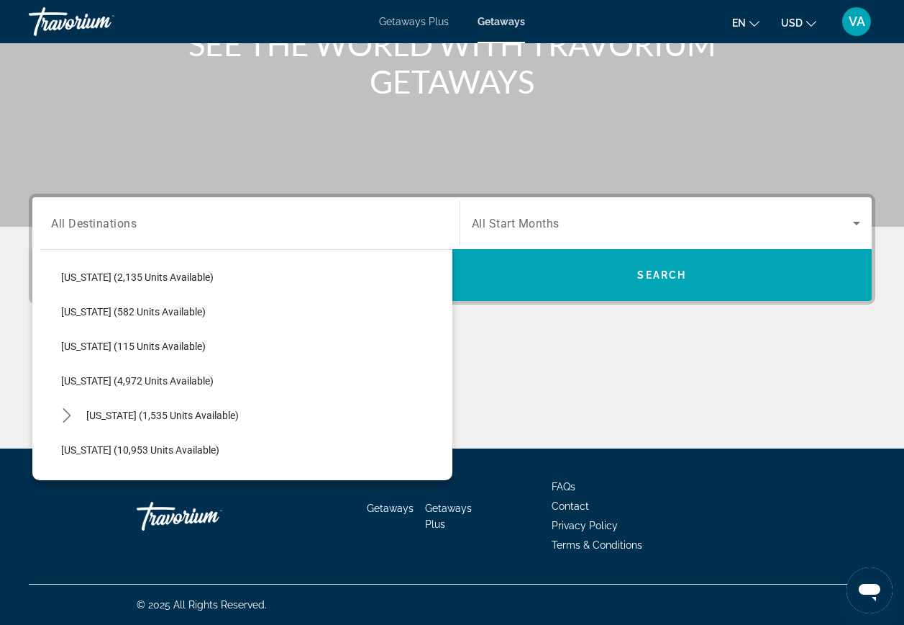
scroll to position [545, 0]
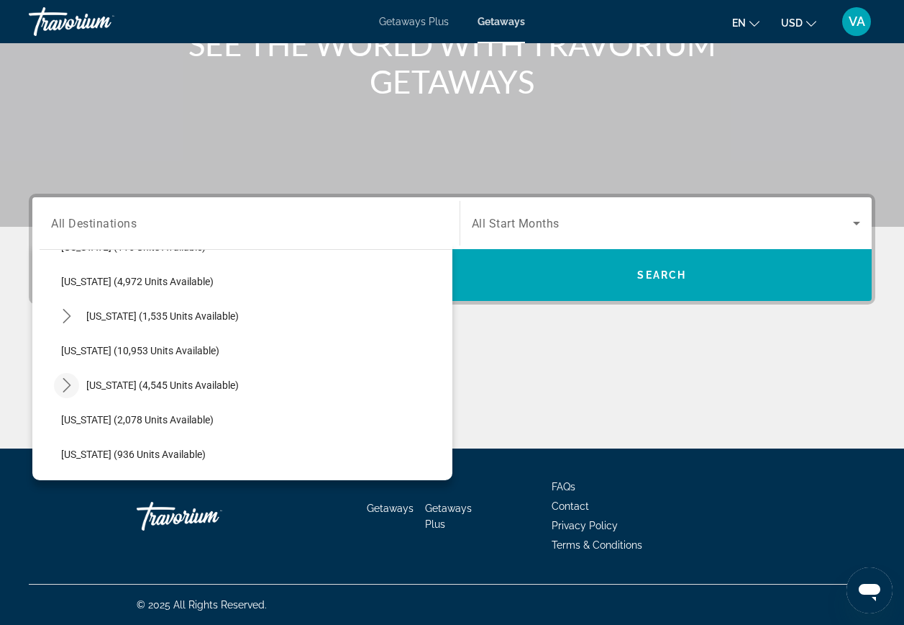
click at [71, 385] on icon "Toggle Massachusetts (4,545 units available) submenu" at bounding box center [67, 385] width 14 height 14
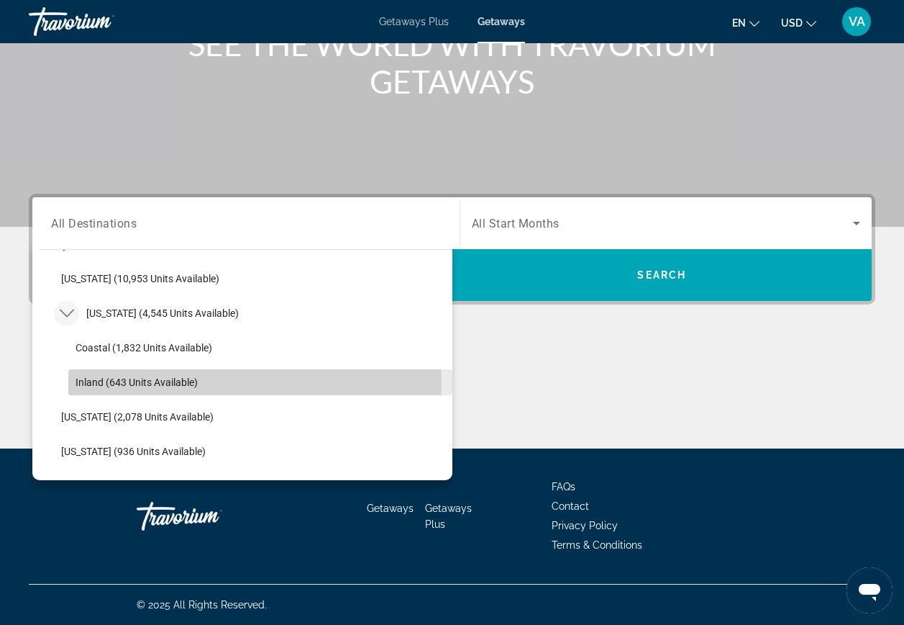
click at [112, 380] on span "Inland (643 units available)" at bounding box center [137, 382] width 122 height 12
type input "**********"
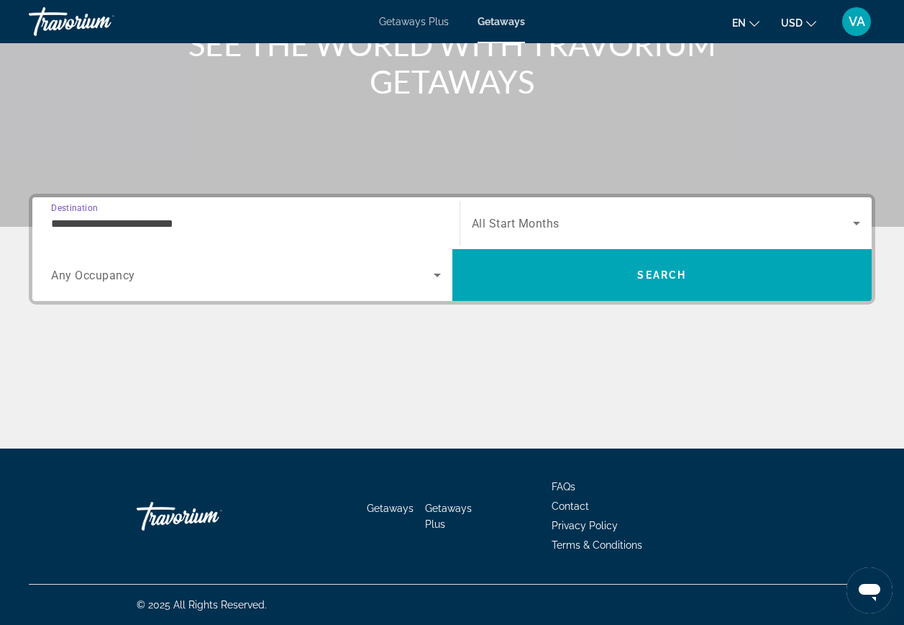
click at [853, 219] on icon "Search widget" at bounding box center [856, 222] width 17 height 17
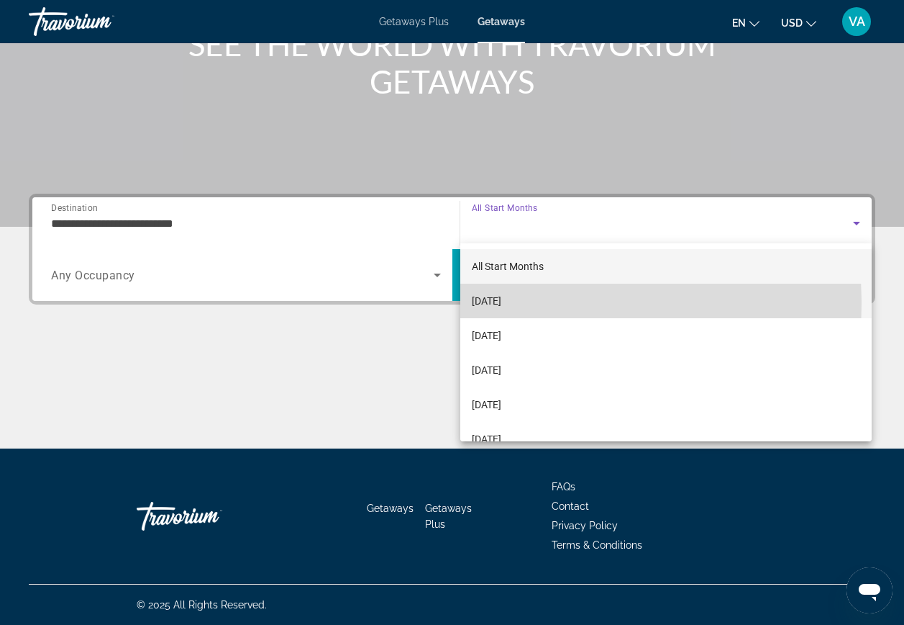
click at [491, 304] on span "October 2025" at bounding box center [487, 300] width 30 height 17
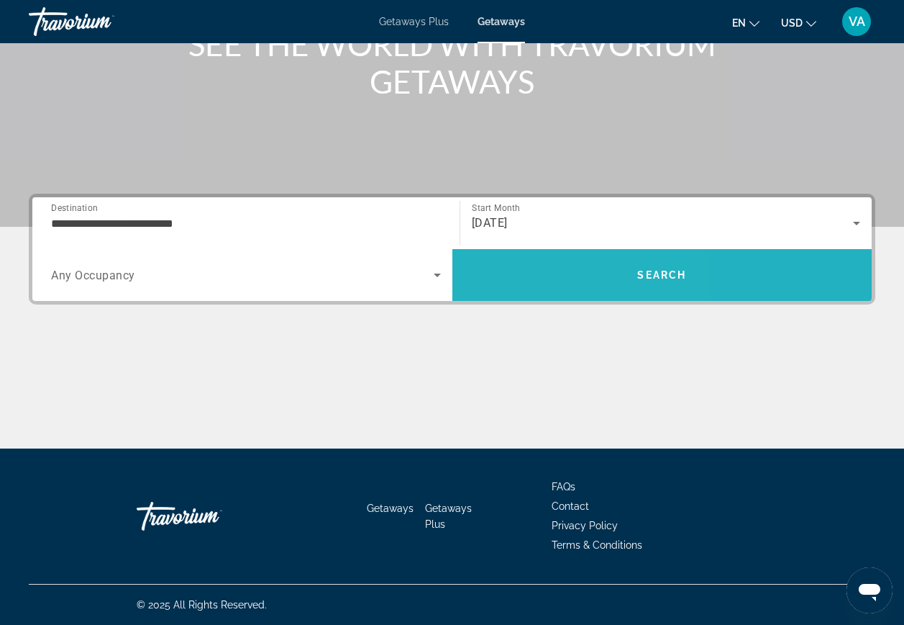
click at [518, 279] on span "Search" at bounding box center [663, 275] width 420 height 35
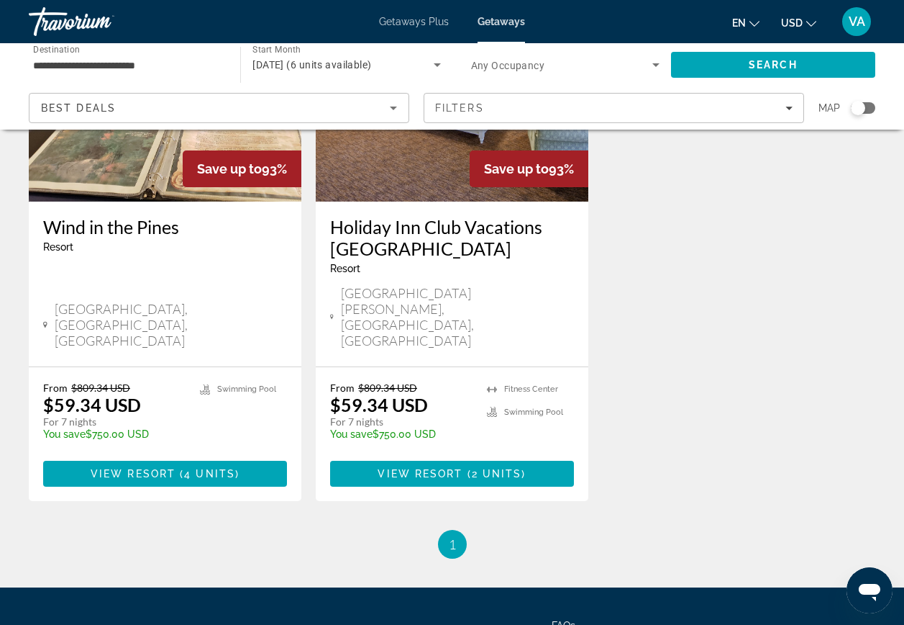
scroll to position [288, 0]
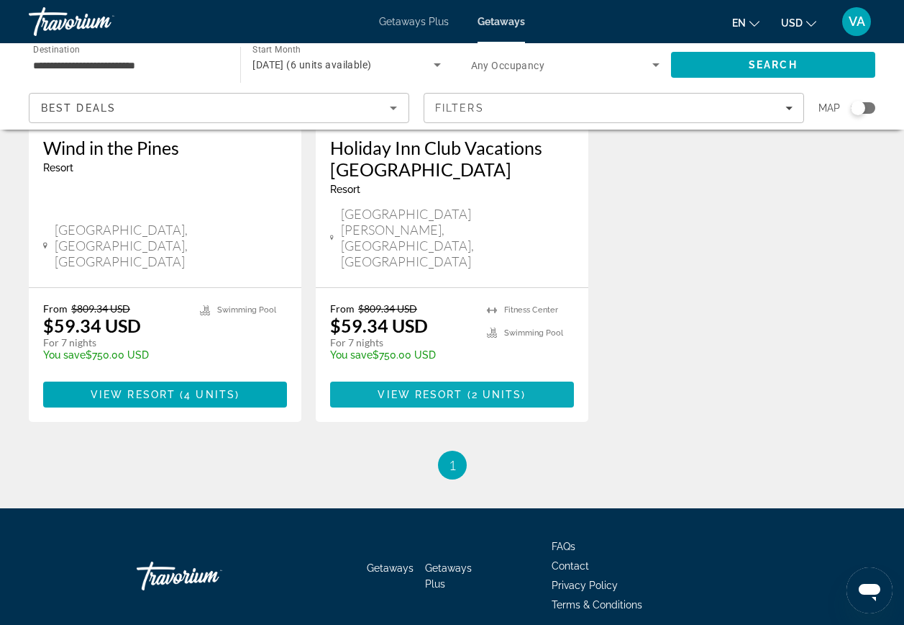
click at [428, 389] on span "View Resort" at bounding box center [420, 395] width 85 height 12
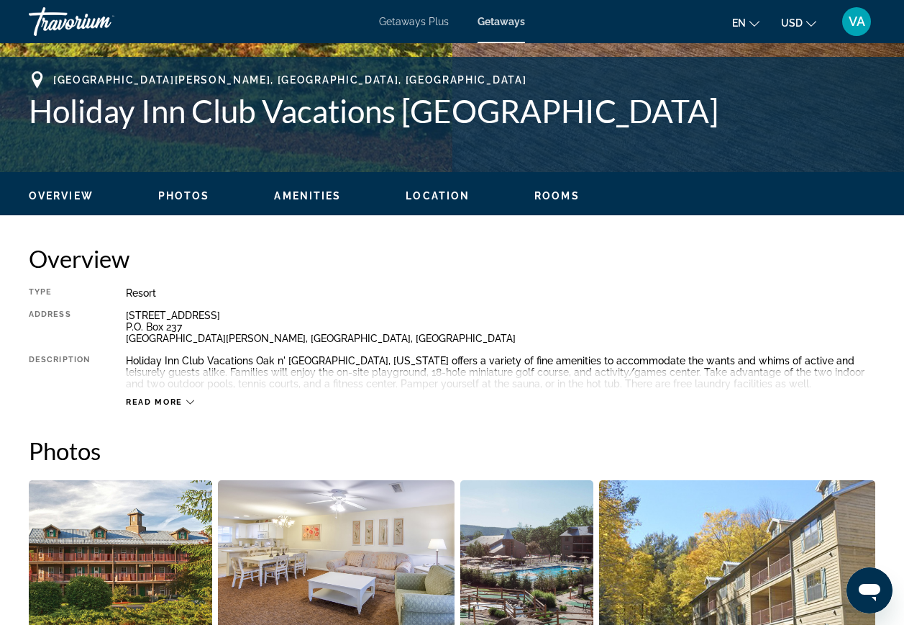
scroll to position [576, 0]
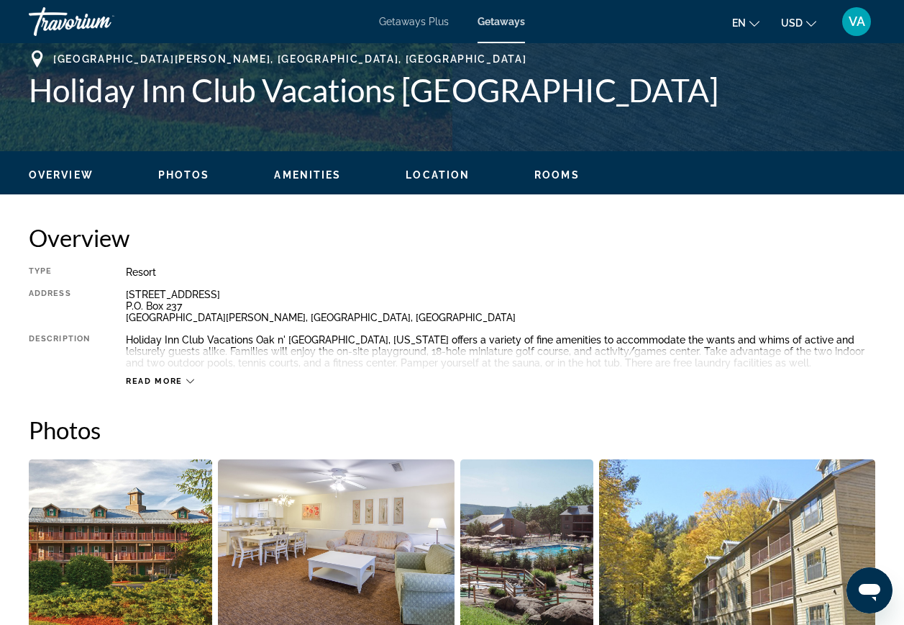
click at [434, 174] on span "Location" at bounding box center [438, 175] width 64 height 12
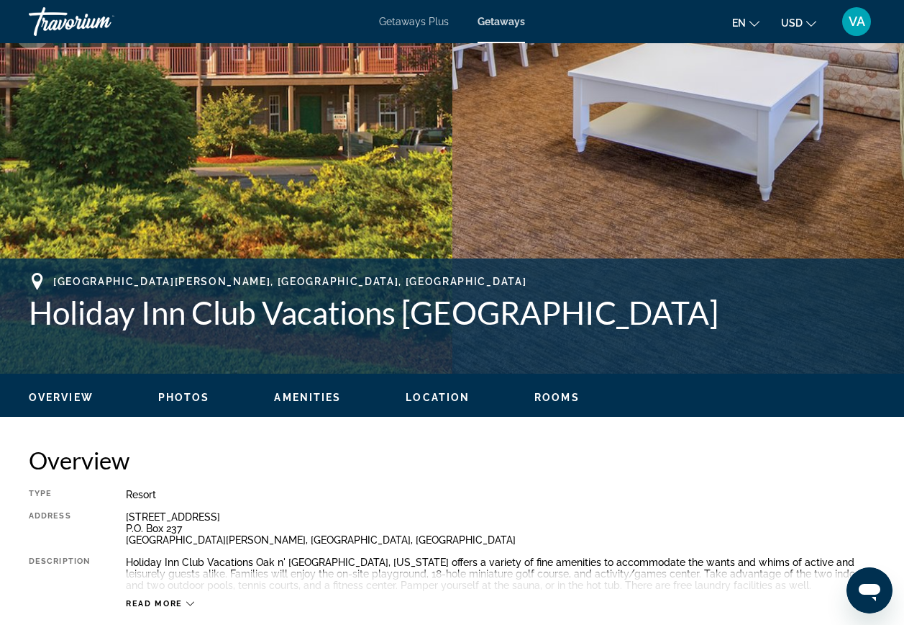
scroll to position [299, 0]
